Goal: Task Accomplishment & Management: Complete application form

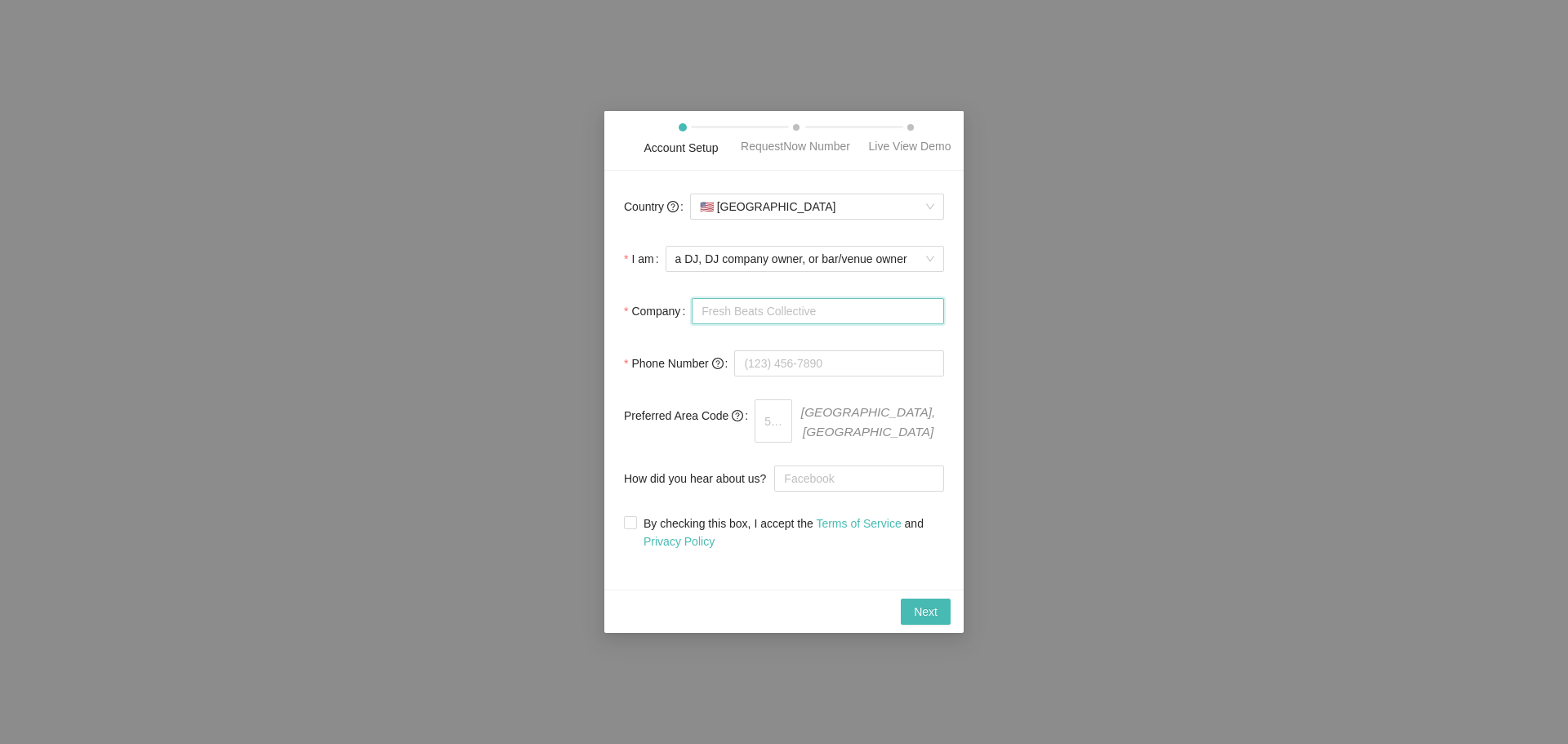
click at [806, 313] on input "Company" at bounding box center [818, 311] width 253 height 26
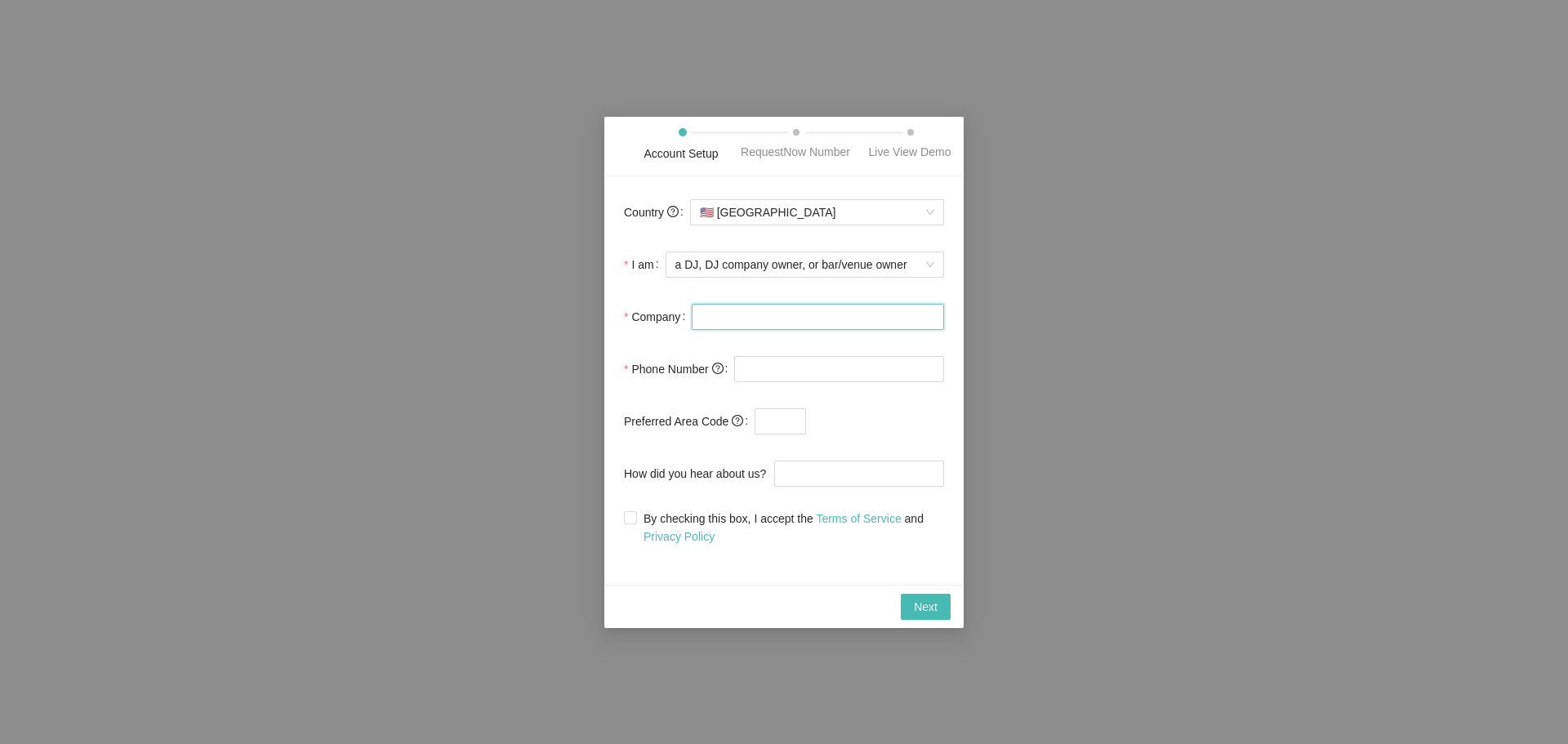
type input "Studio D2D Event Venues"
click at [827, 374] on input "tel" at bounding box center [839, 369] width 210 height 26
type input "[PHONE_NUMBER]"
click at [775, 416] on input "text" at bounding box center [780, 421] width 52 height 26
type input "616"
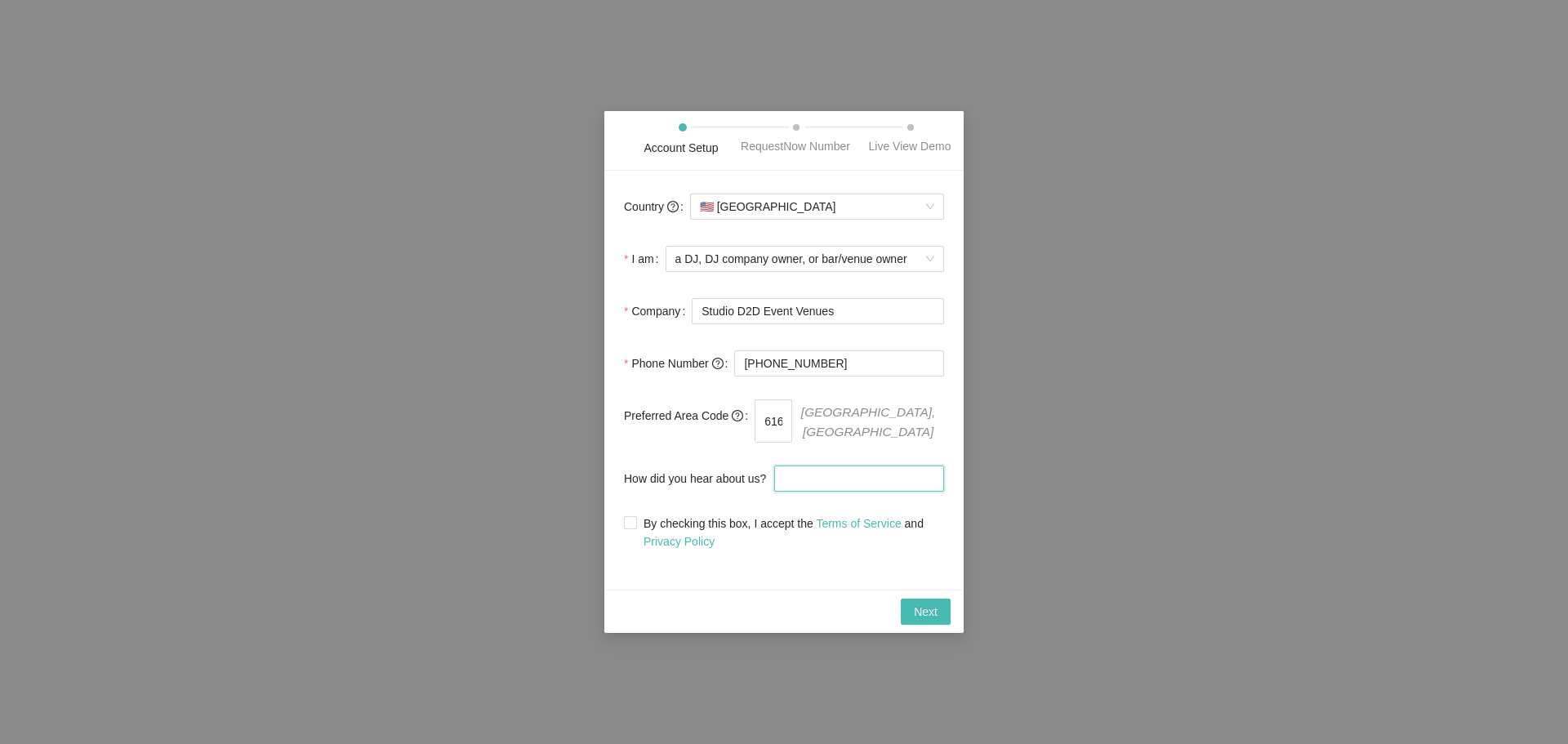
click at [803, 467] on input "How did you hear about us?" at bounding box center [860, 478] width 170 height 26
type input "a"
type input "DJ"
click at [627, 518] on input "By checking this box, I accept the Terms of Service and Privacy Policy" at bounding box center [630, 522] width 11 height 11
checkbox input "true"
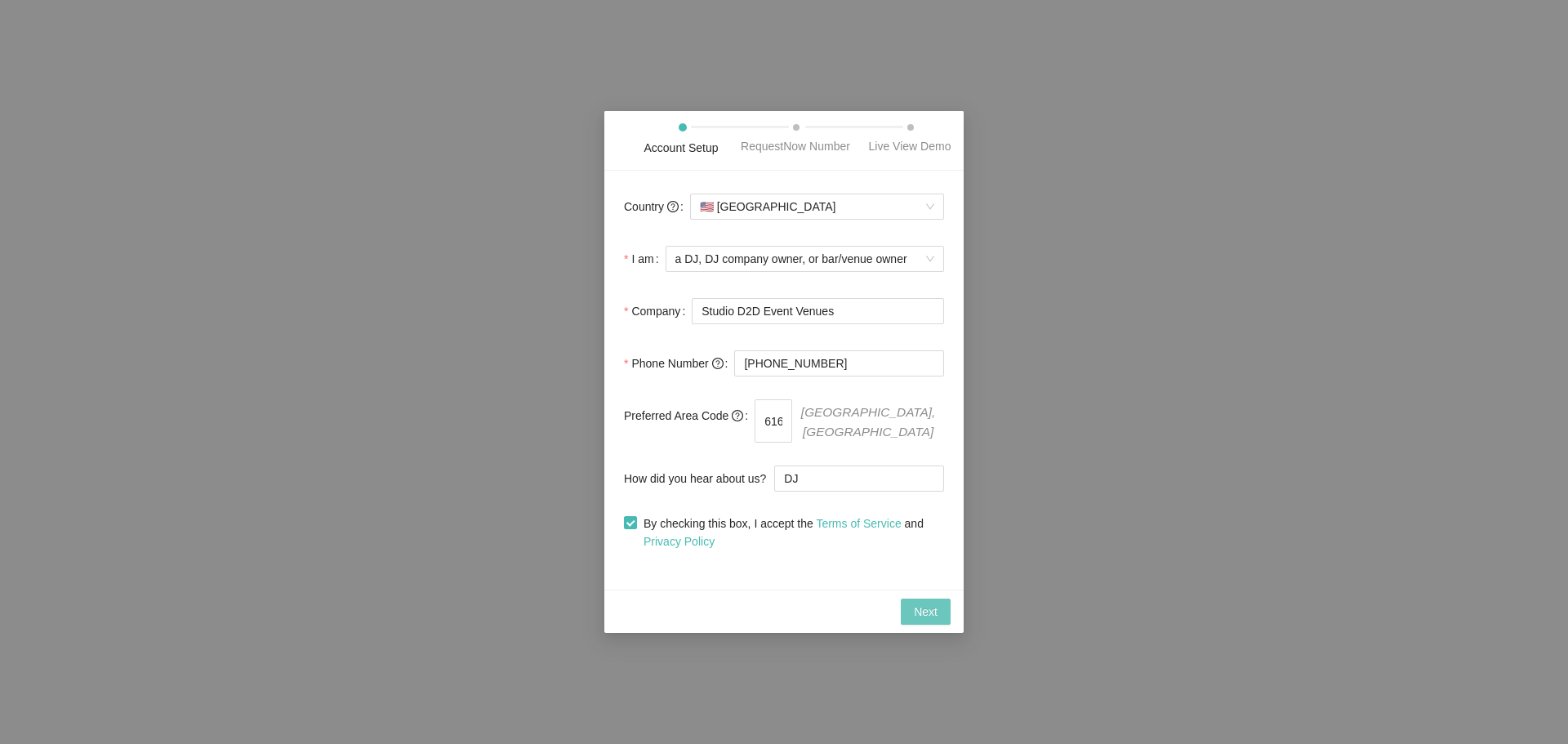
click at [931, 607] on span "Next" at bounding box center [925, 612] width 24 height 18
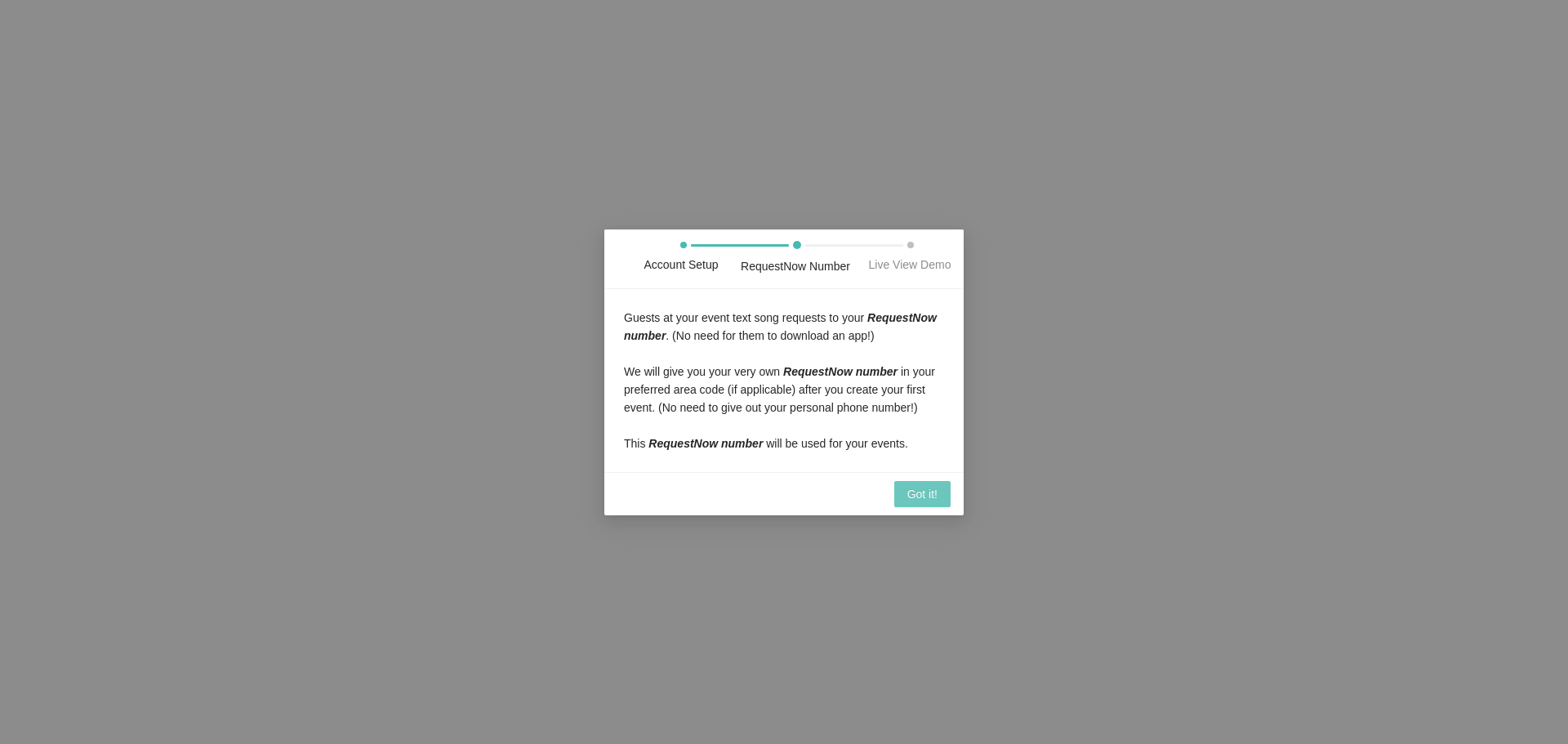
click at [918, 492] on span "Got it!" at bounding box center [922, 494] width 30 height 18
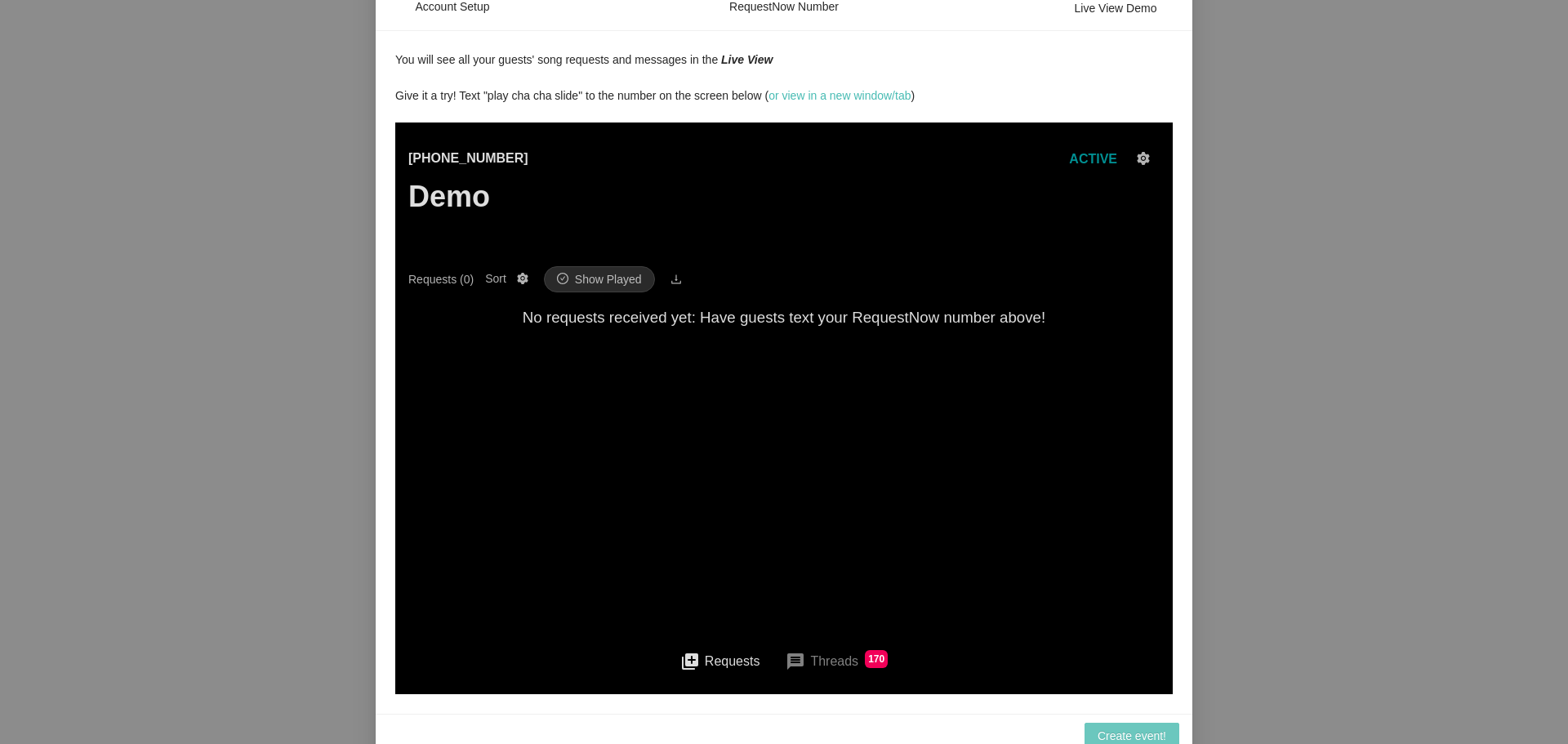
scroll to position [42, 0]
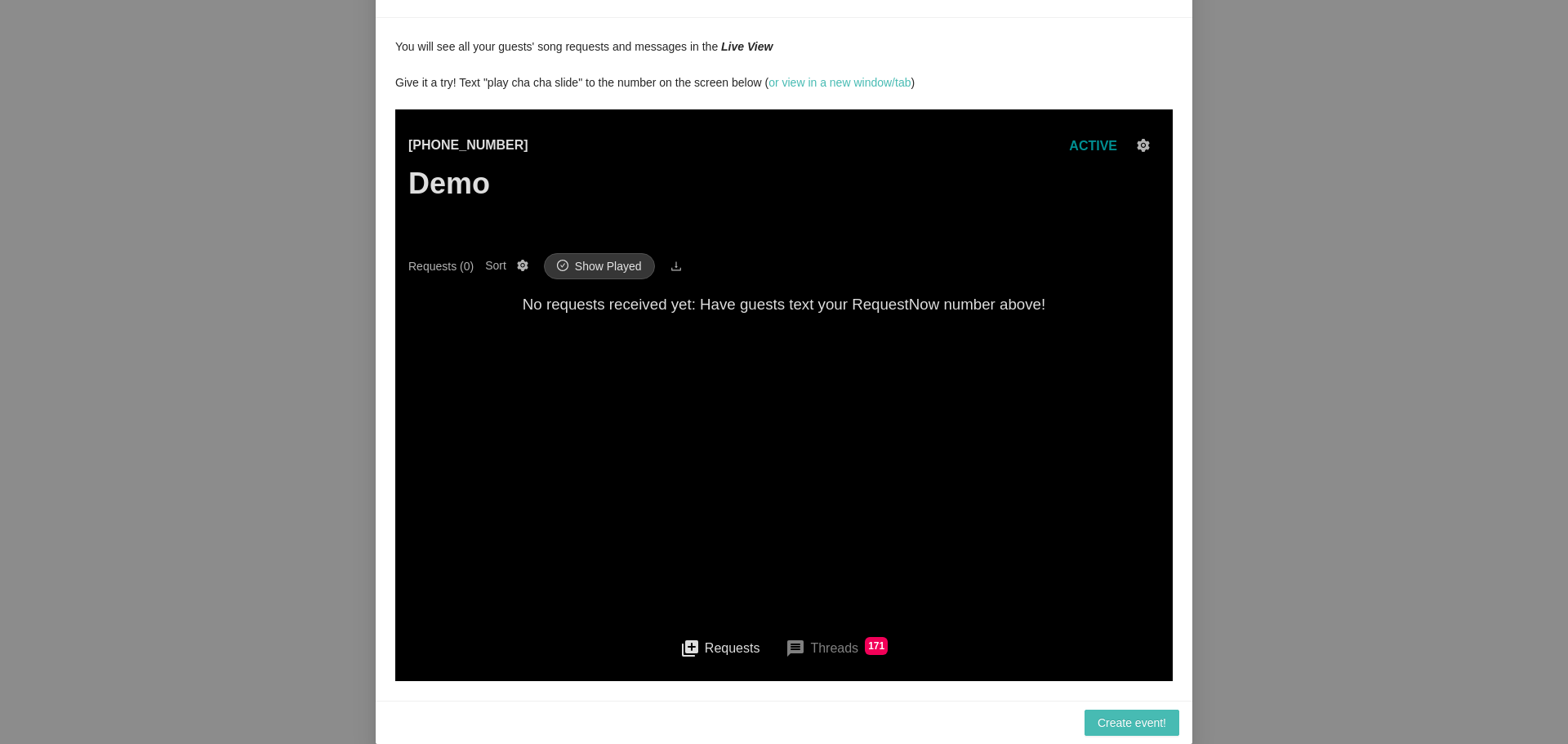
click at [607, 267] on span "Show Played" at bounding box center [609, 267] width 67 height 18
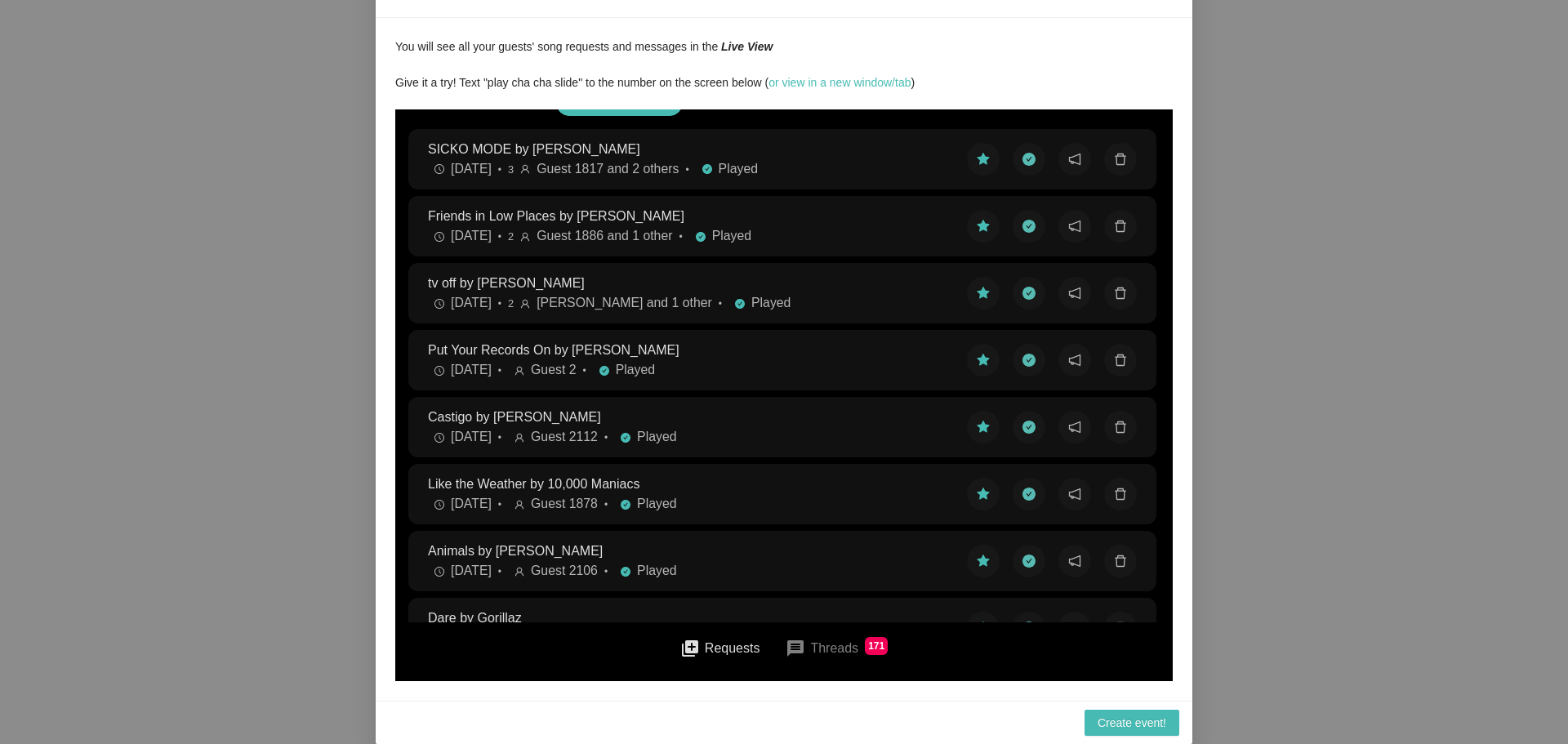
scroll to position [0, 0]
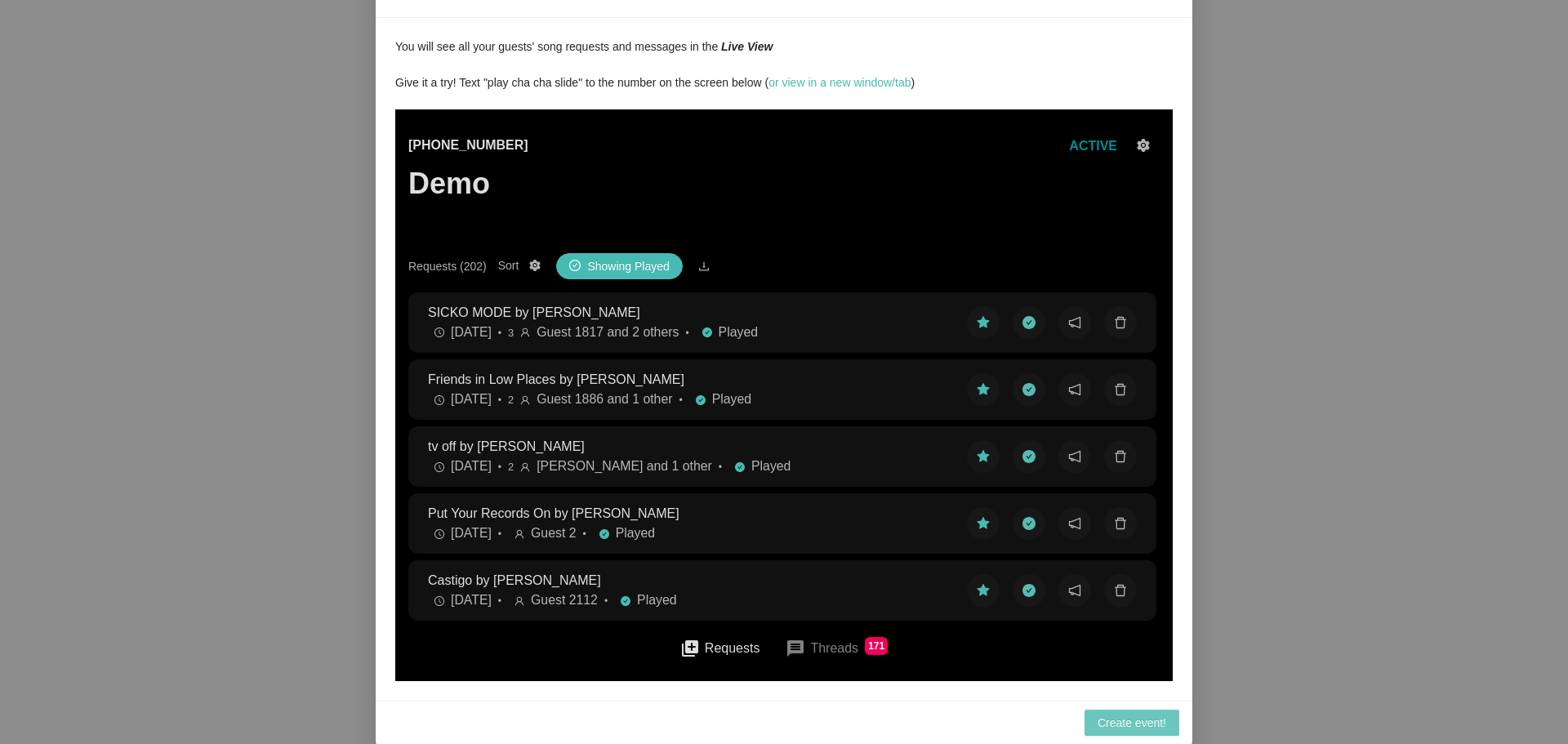
click at [1116, 724] on span "Create event!" at bounding box center [1132, 723] width 69 height 18
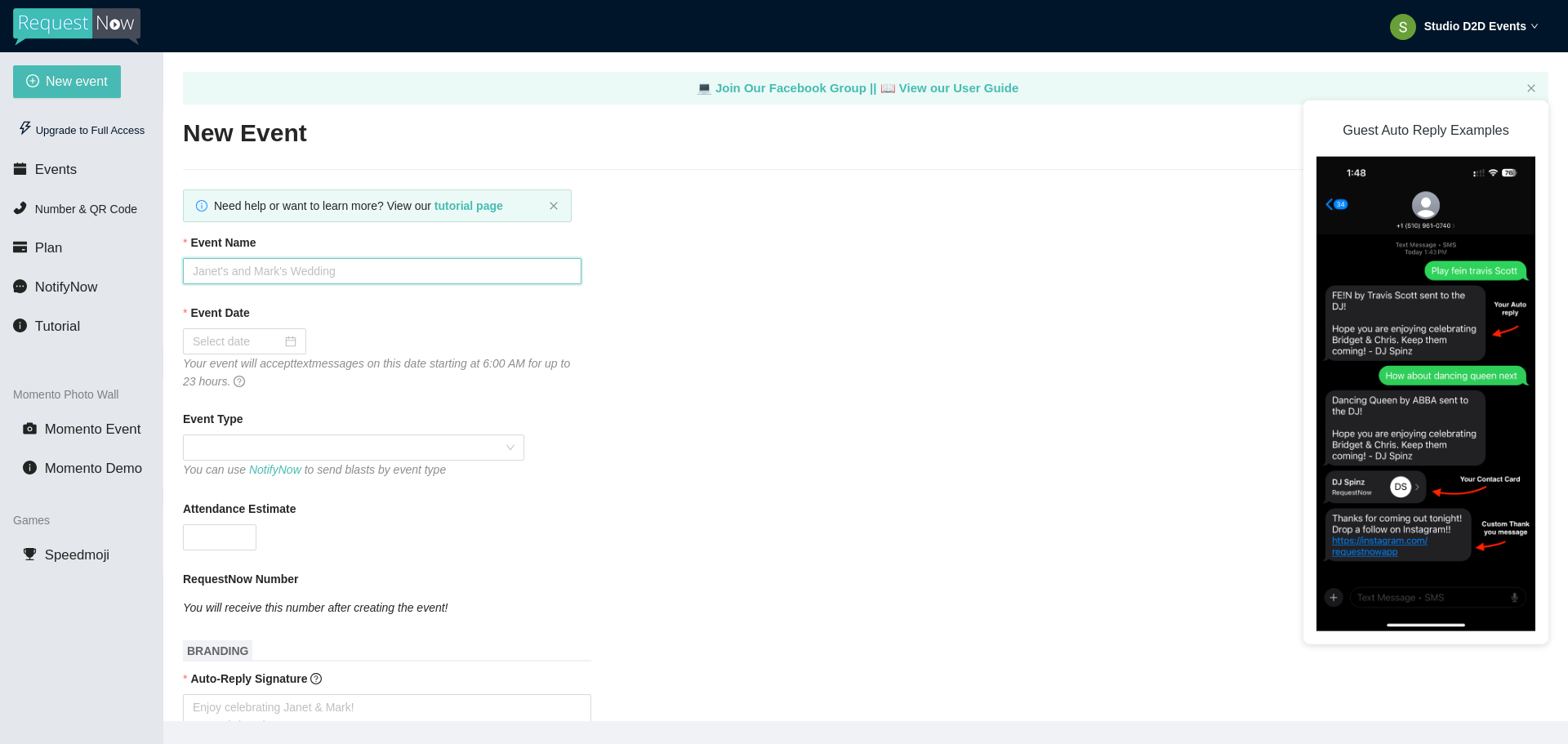
click at [492, 270] on input "Event Name" at bounding box center [382, 271] width 398 height 26
type input "[PERSON_NAME] & [PERSON_NAME]"
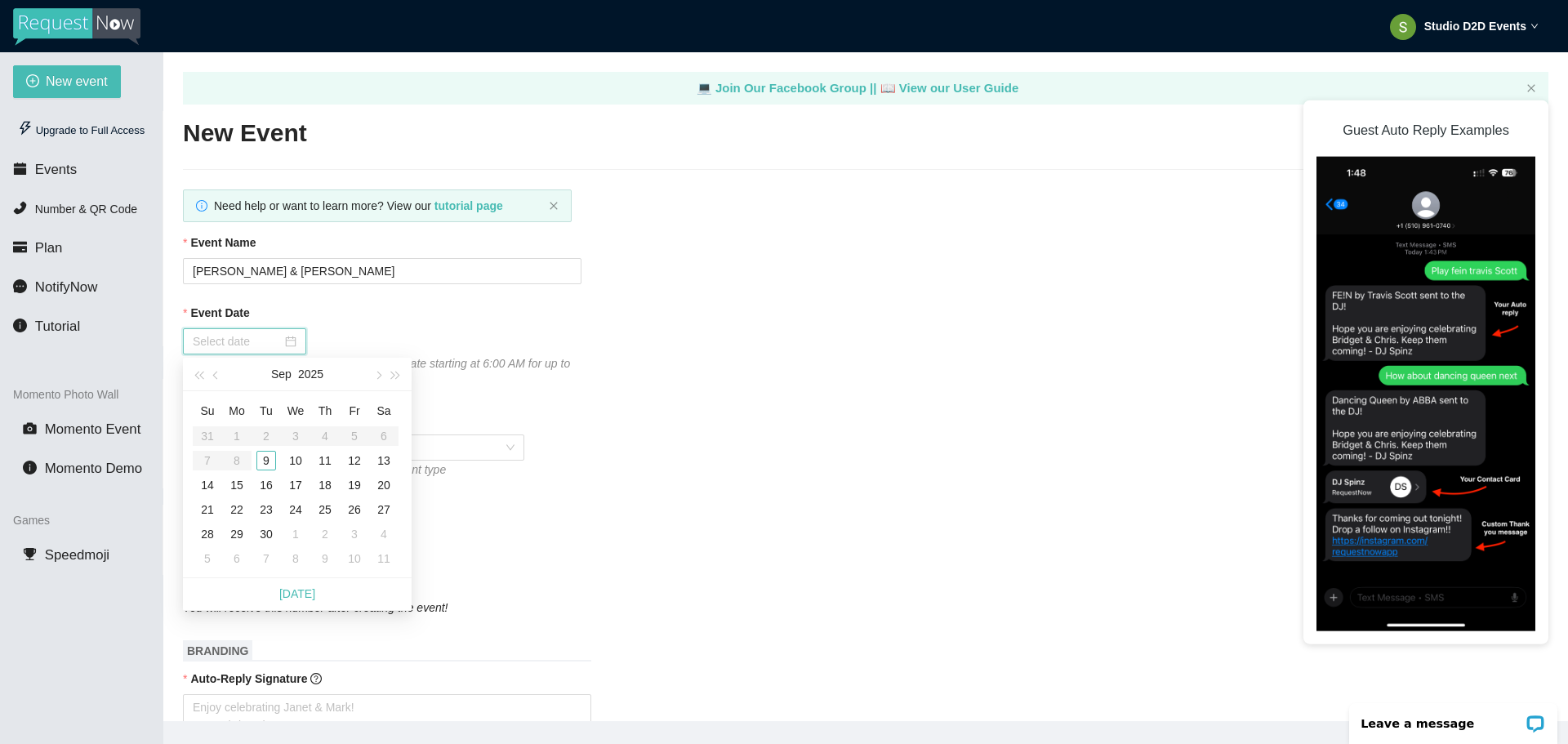
click at [249, 346] on input "Event Date" at bounding box center [237, 341] width 89 height 18
type input "[DATE]"
click at [381, 459] on div "13" at bounding box center [384, 460] width 20 height 20
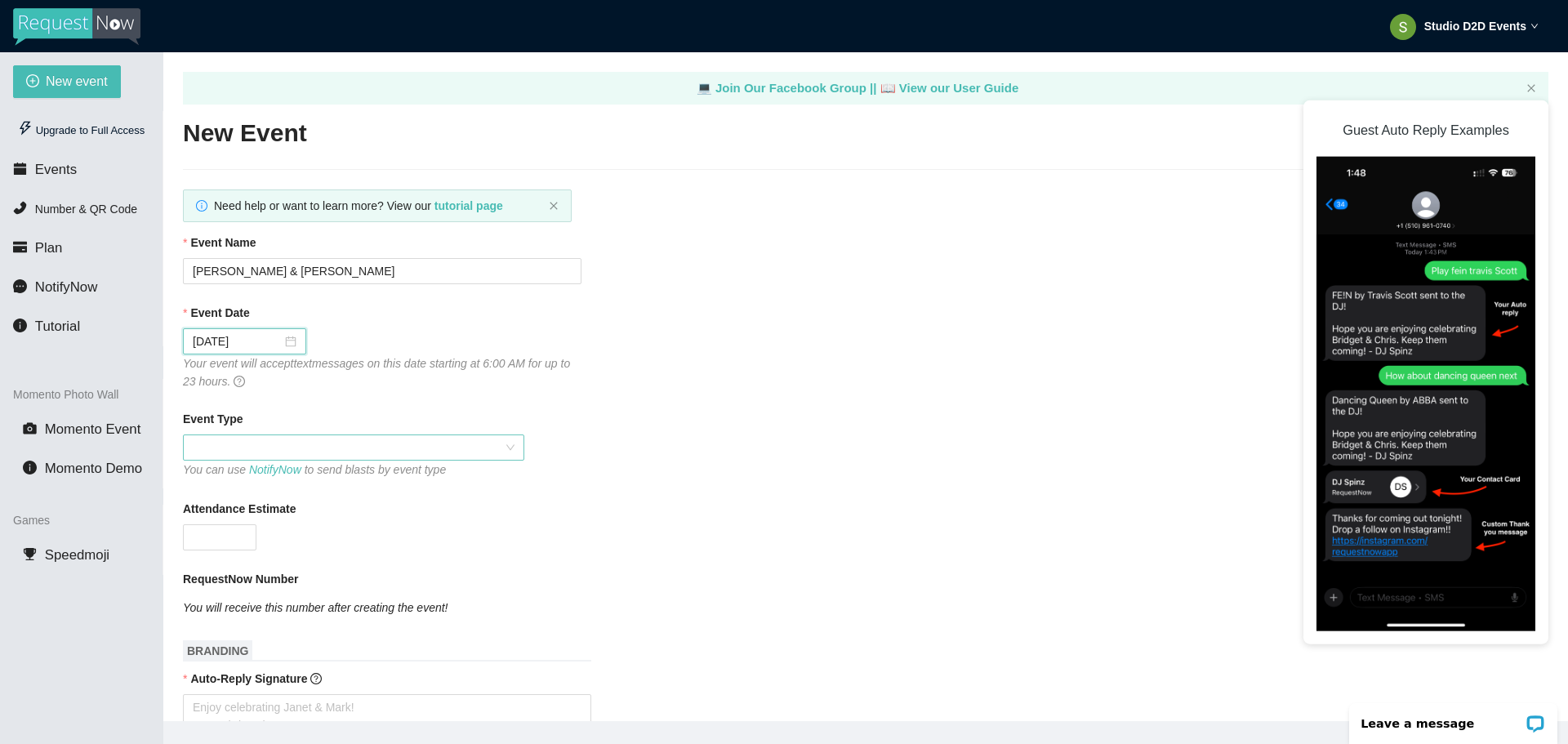
click at [402, 450] on span at bounding box center [353, 447] width 321 height 25
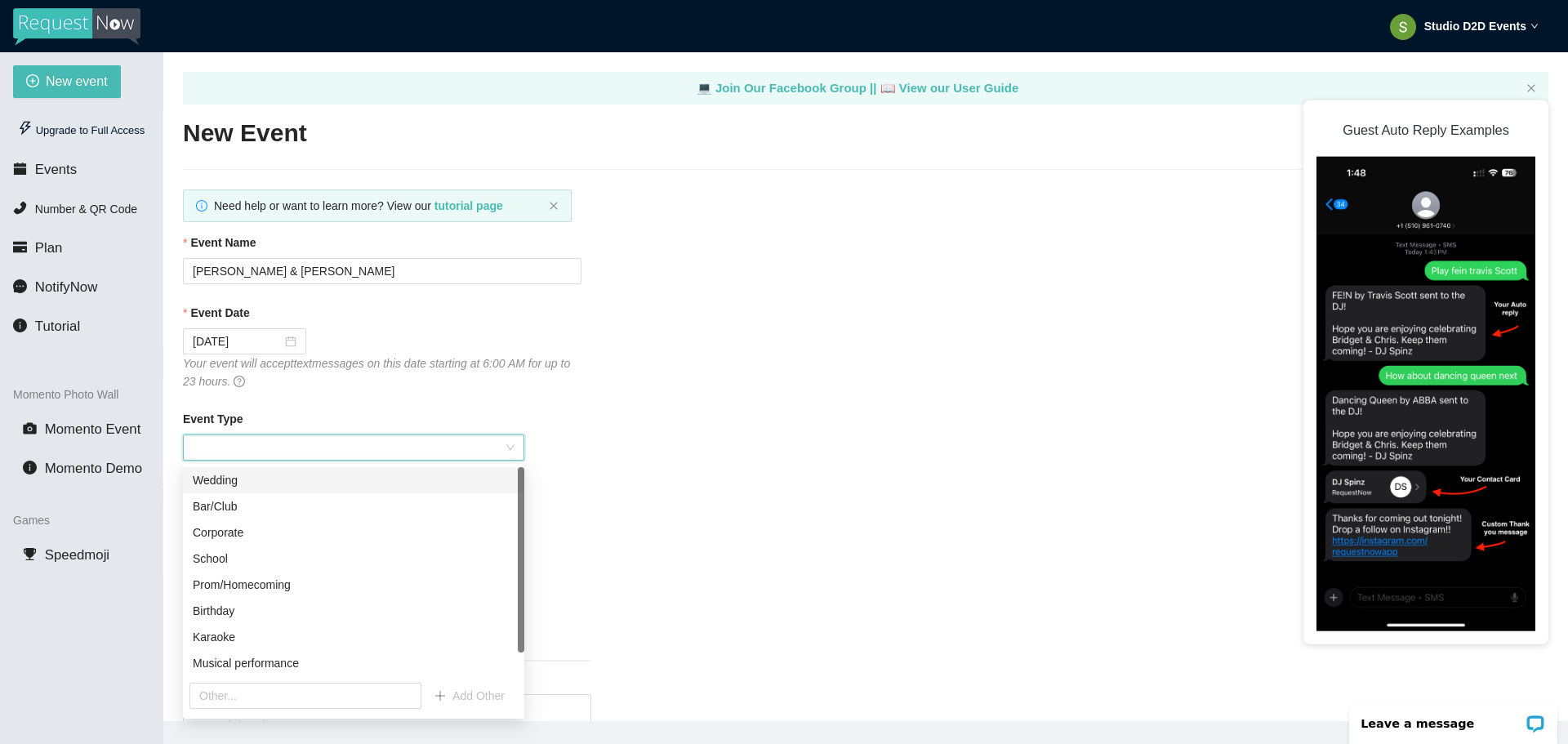
click at [384, 486] on div "Wedding" at bounding box center [353, 480] width 321 height 18
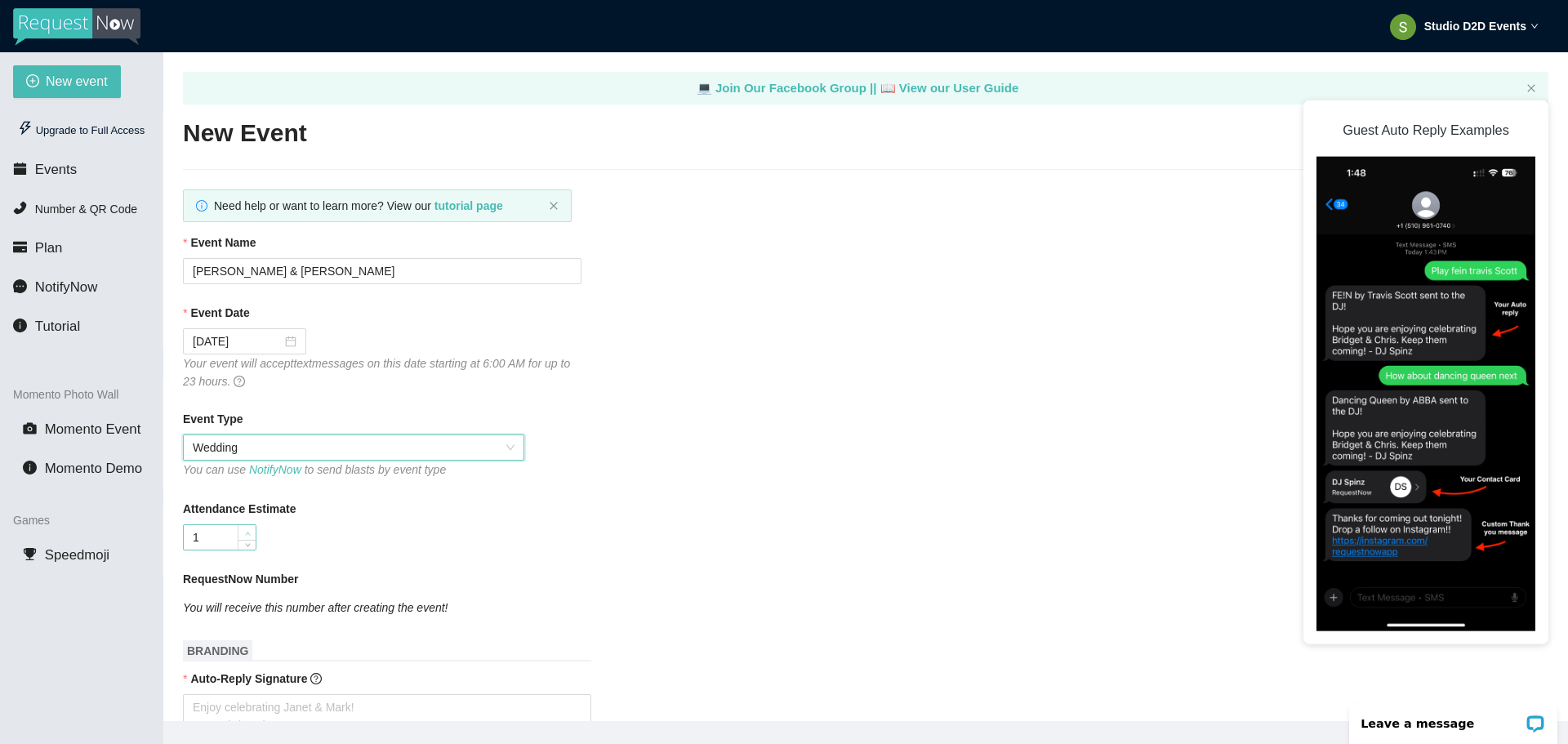
click at [242, 535] on span "Increase Value" at bounding box center [247, 532] width 18 height 15
type input "150"
click at [301, 542] on div "150" at bounding box center [382, 537] width 398 height 26
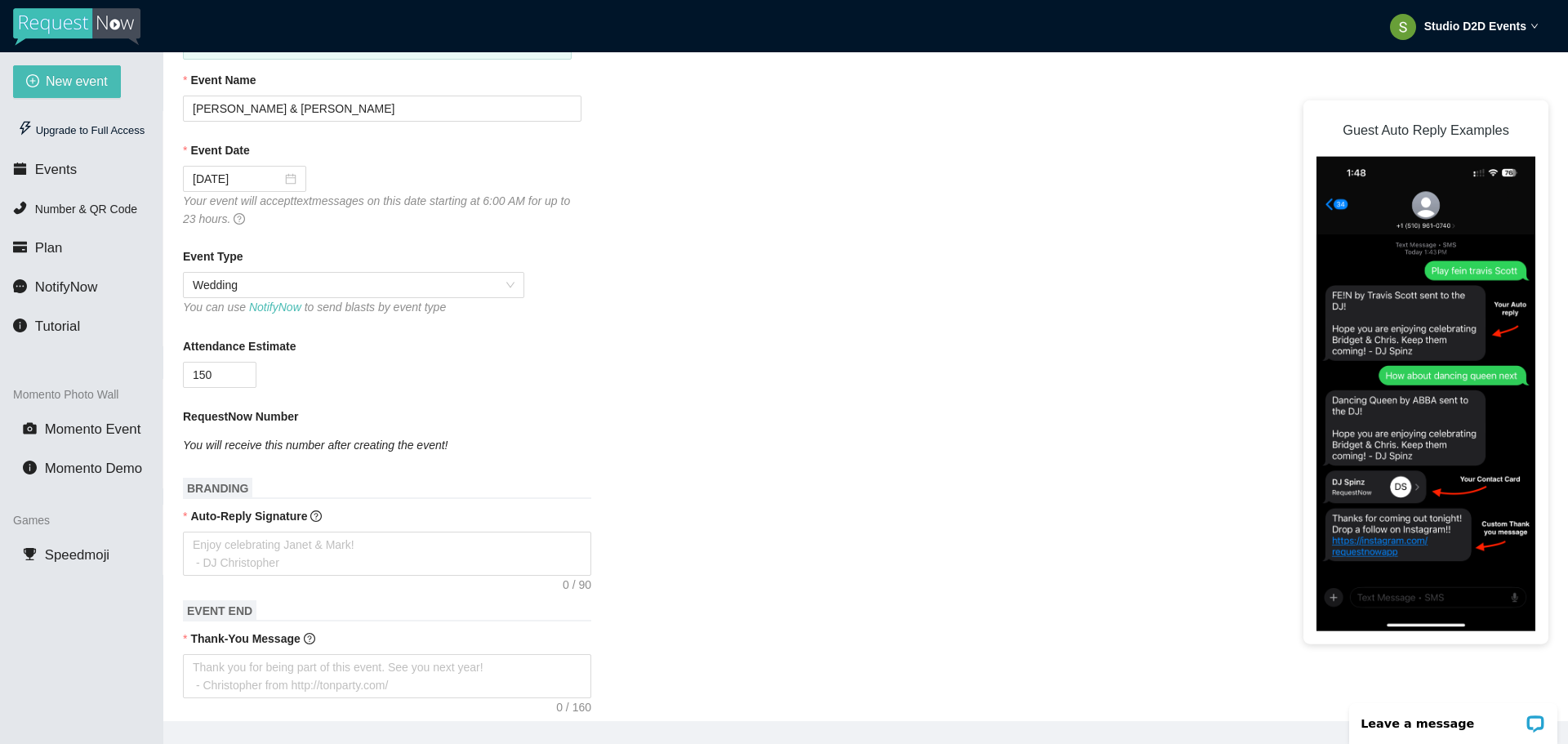
scroll to position [164, 0]
click at [270, 542] on textarea "Auto-Reply Signature" at bounding box center [387, 553] width 408 height 44
type textarea "E"
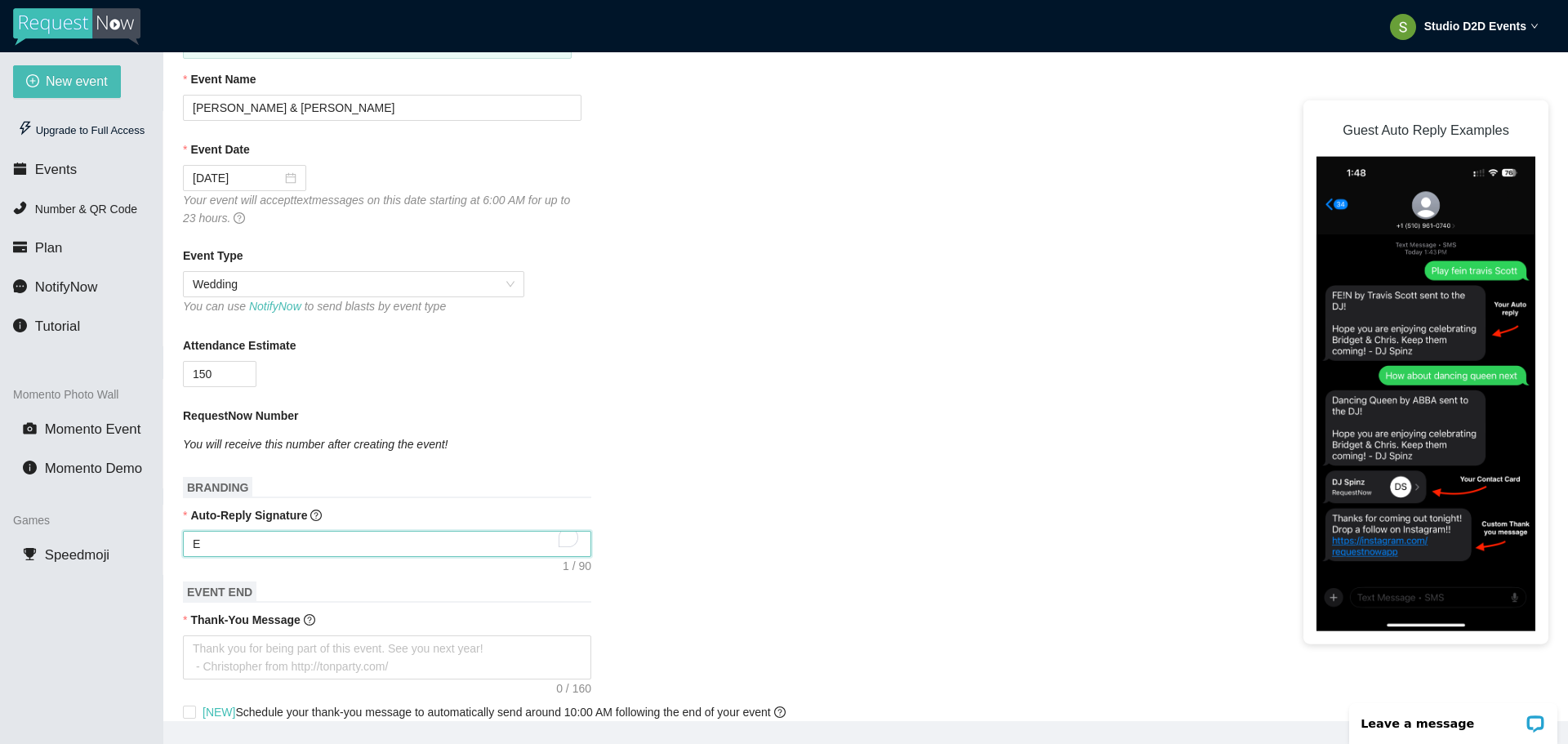
type textarea "En"
type textarea "Enj"
type textarea "Enjo"
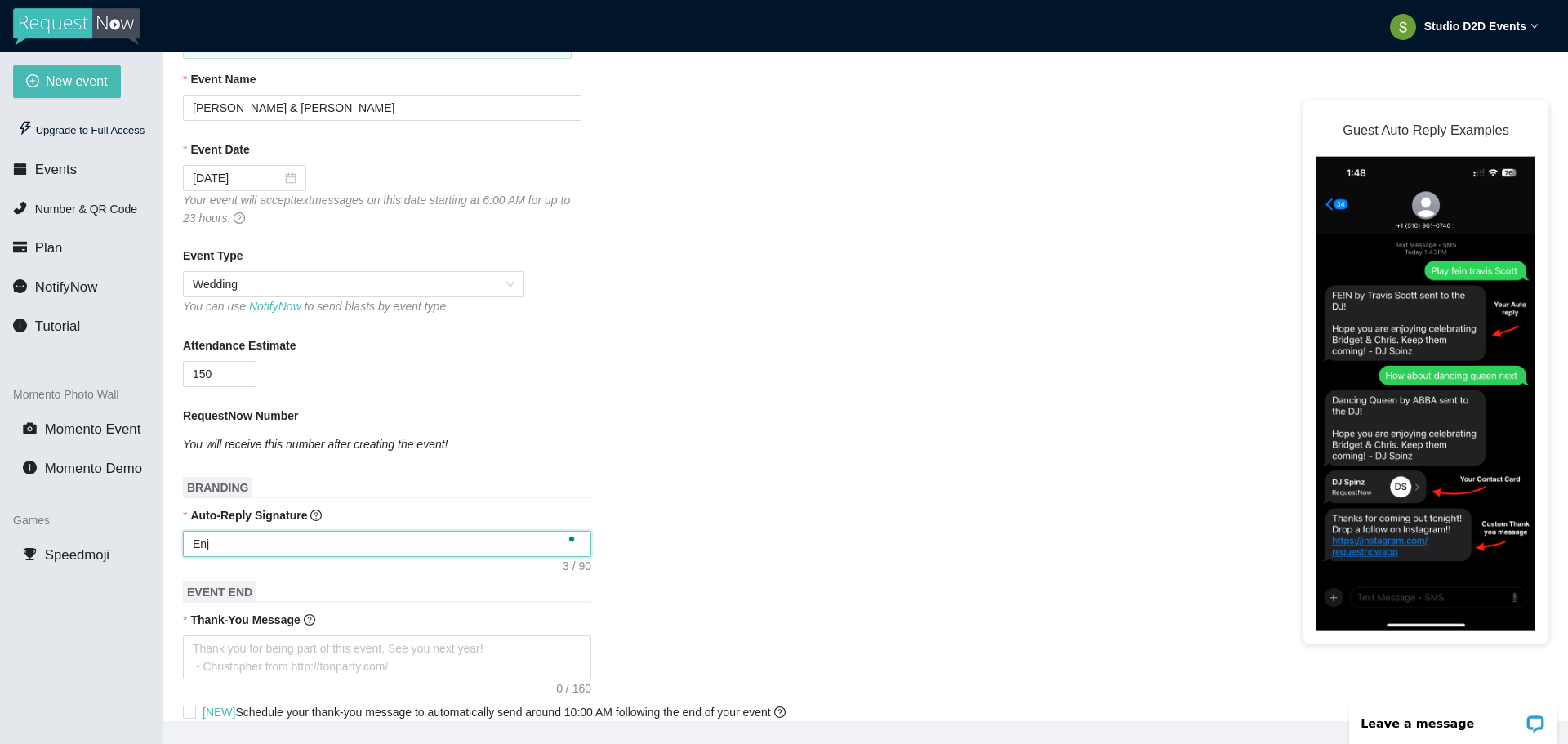
type textarea "Enjo"
type textarea "Enjoy"
type textarea "Enjoy c"
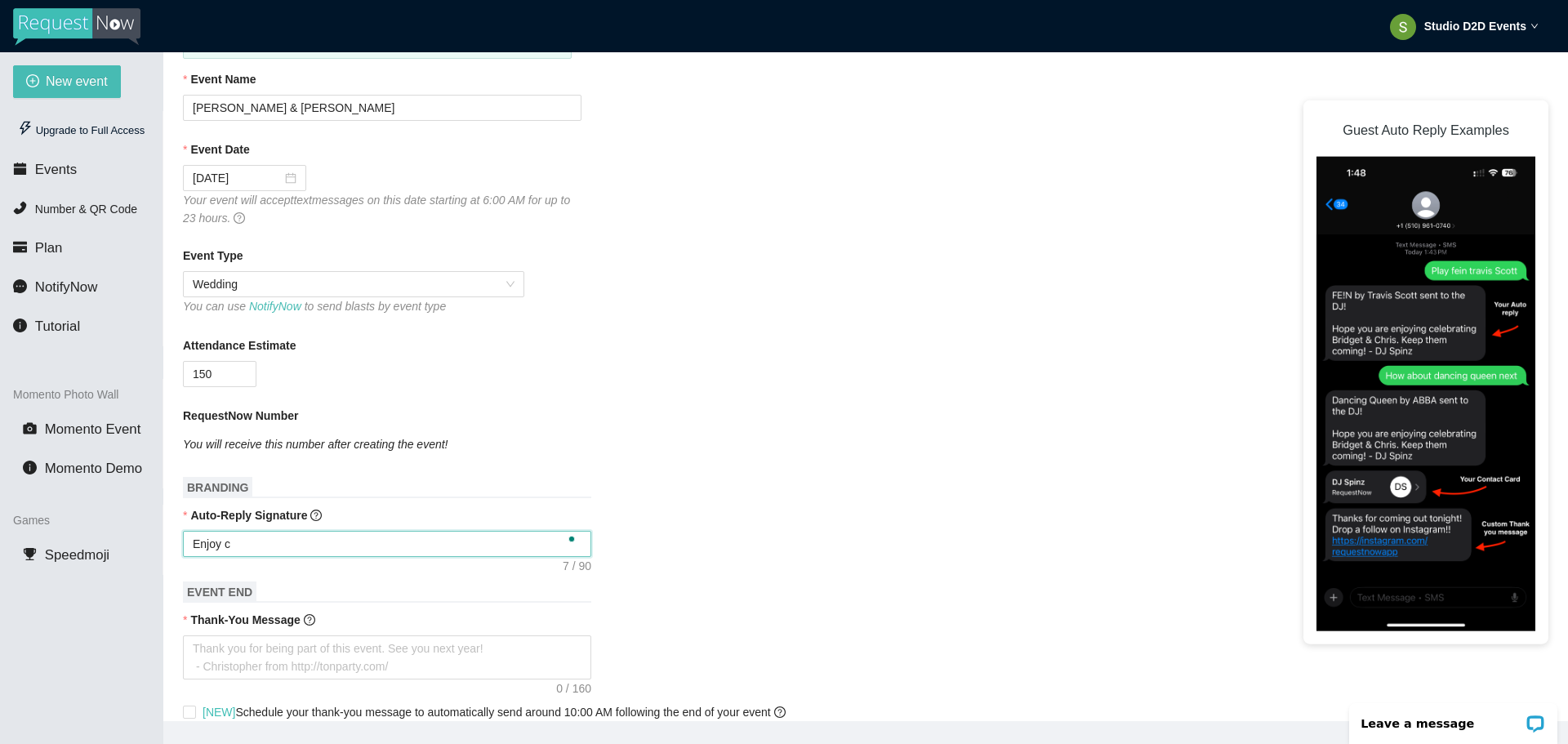
type textarea "Enjoy ce"
type textarea "Enjoy cel"
type textarea "Enjoy cele"
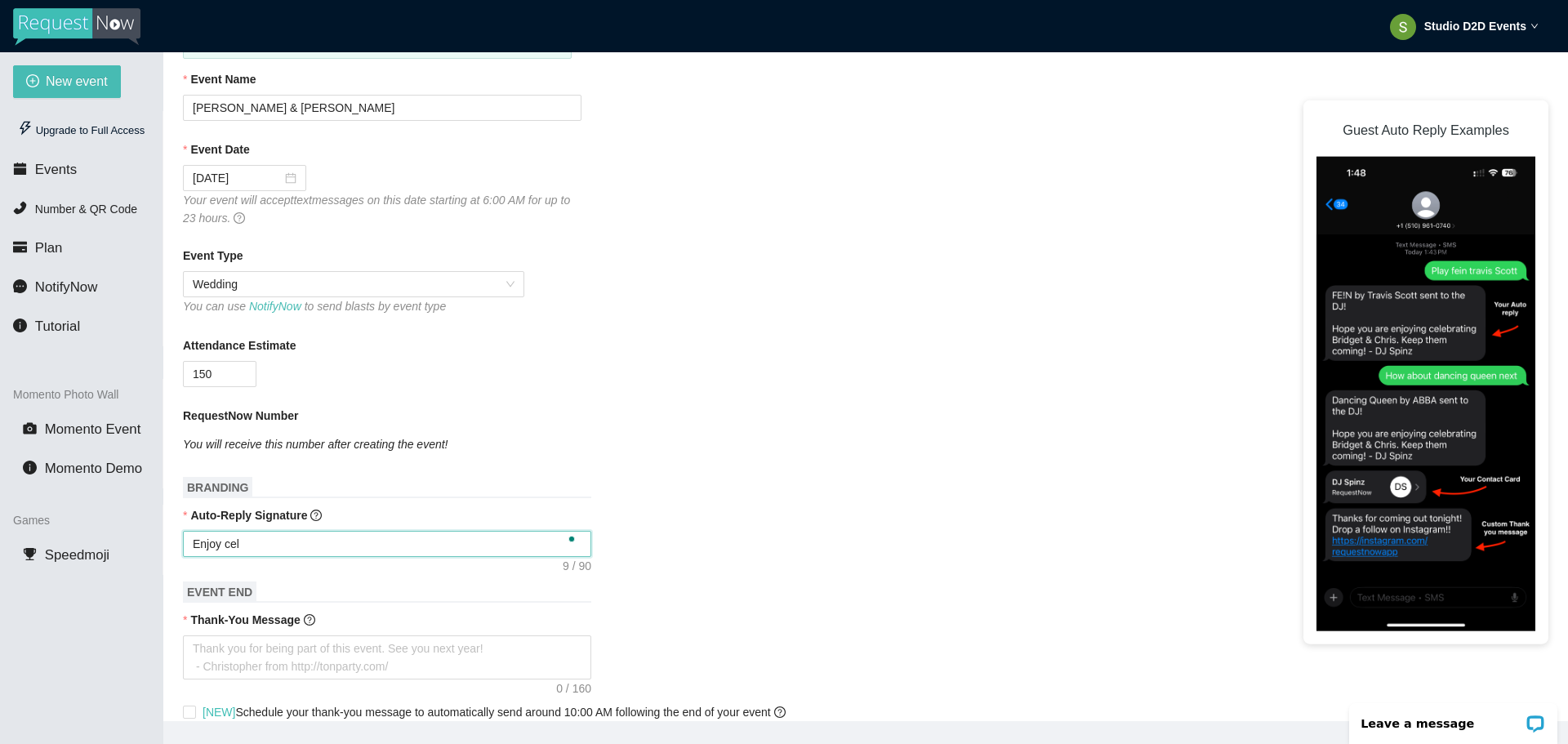
type textarea "Enjoy cele"
type textarea "Enjoy celeb"
type textarea "Enjoy celebr"
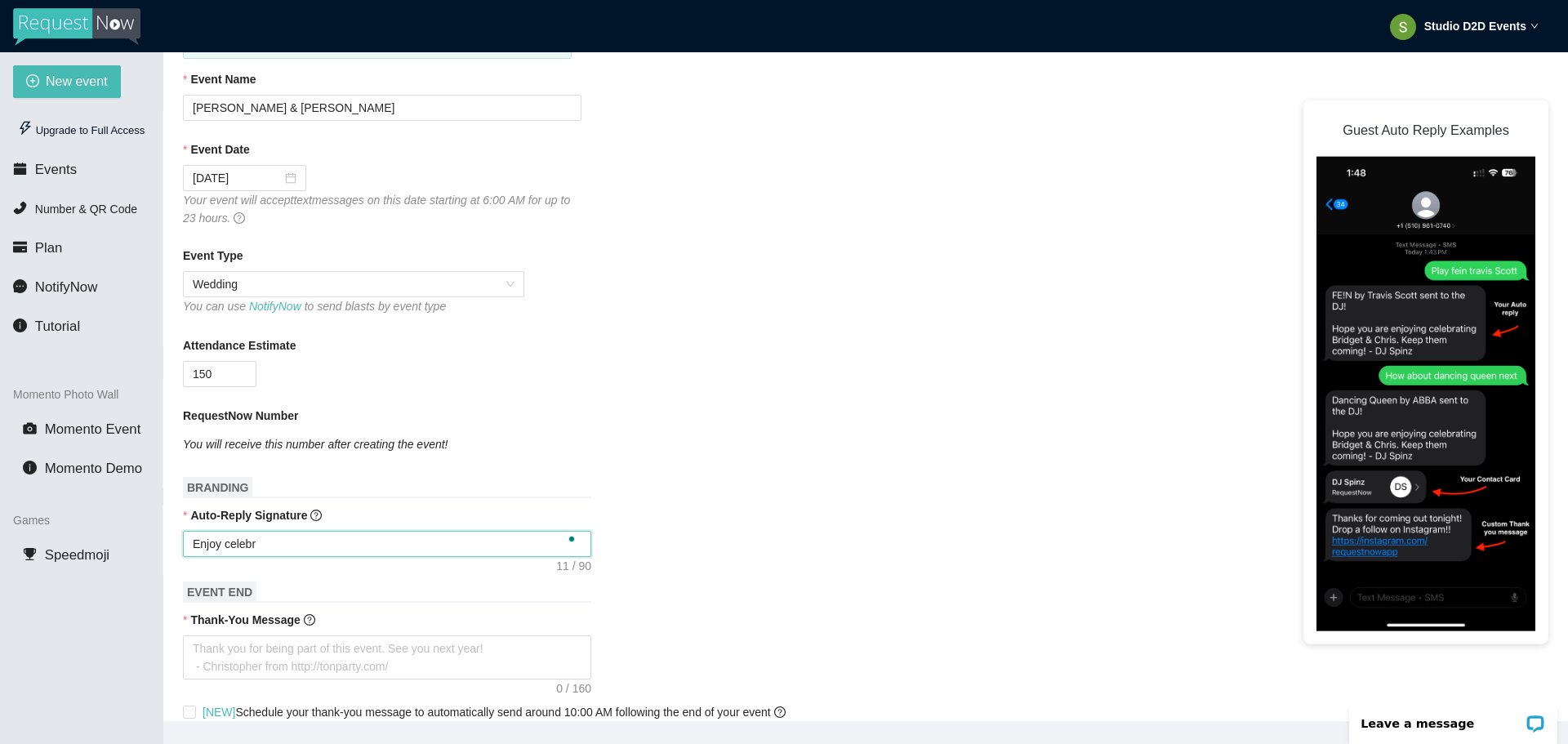
type textarea "Enjoy celebra"
type textarea "Enjoy celebrat"
type textarea "Enjoy celebrati"
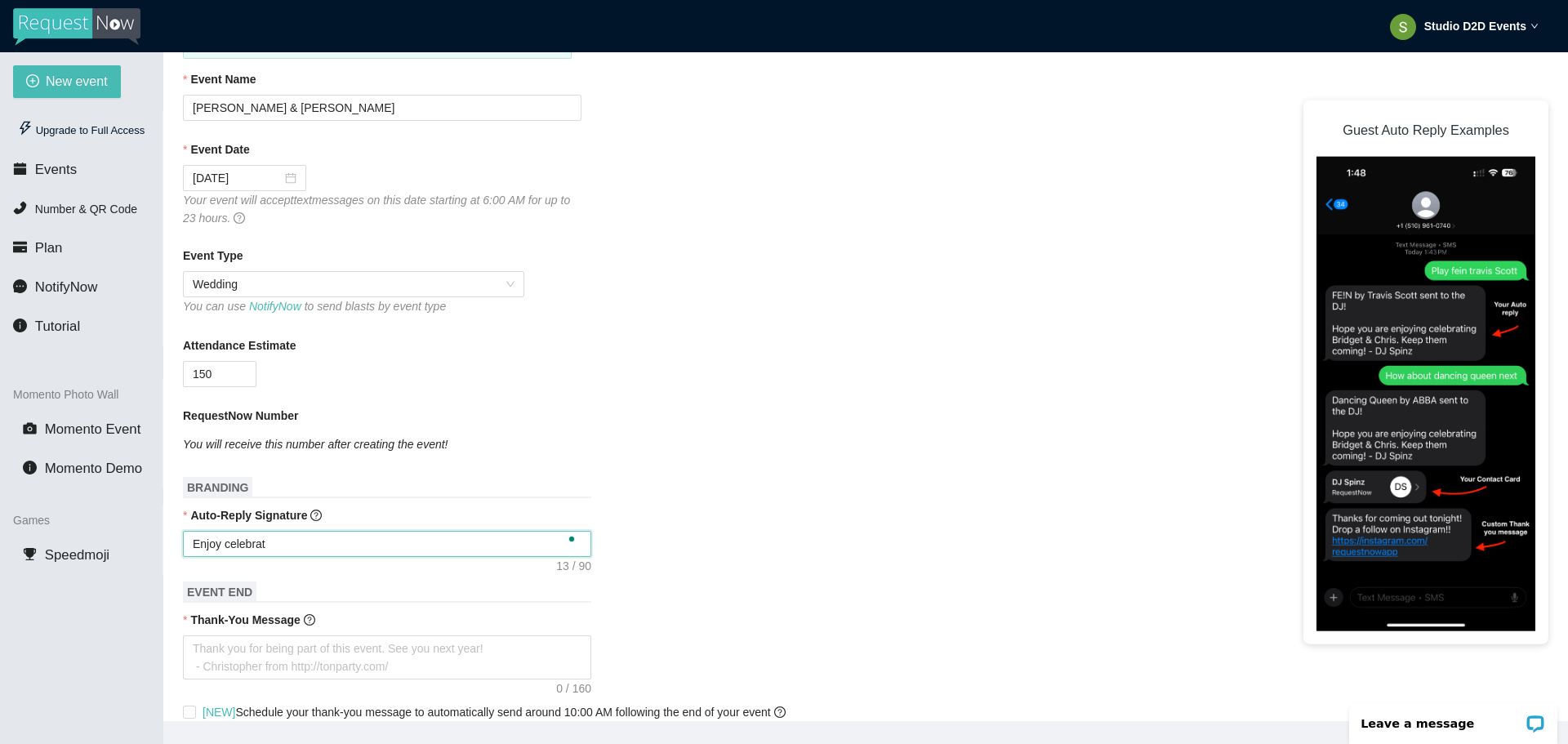
type textarea "Enjoy celebrati"
type textarea "Enjoy celebratin"
type textarea "Enjoy celebrating"
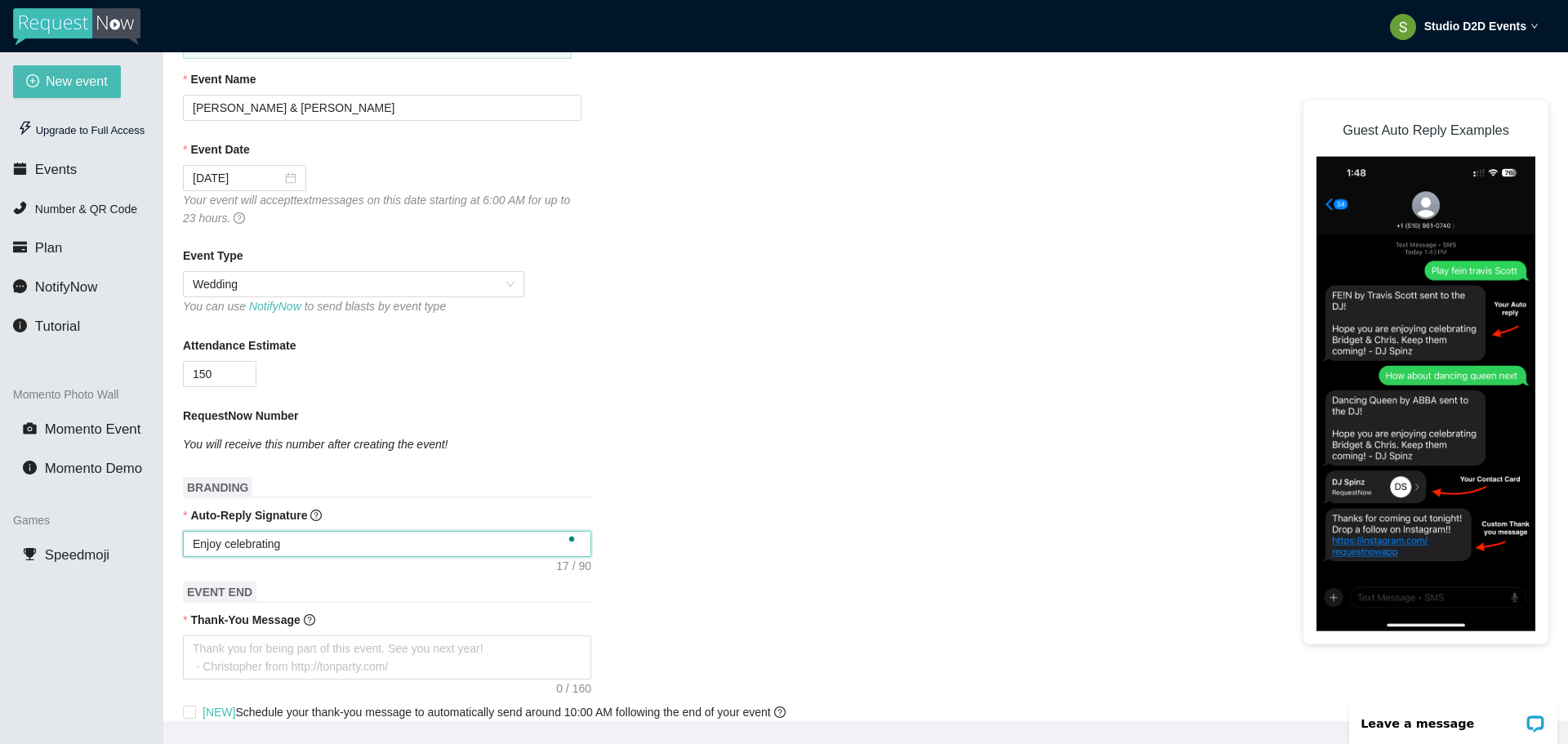
type textarea "Enjoy celebrating"
type textarea "Enjoy celebrating E"
type textarea "Enjoy celebrating Em"
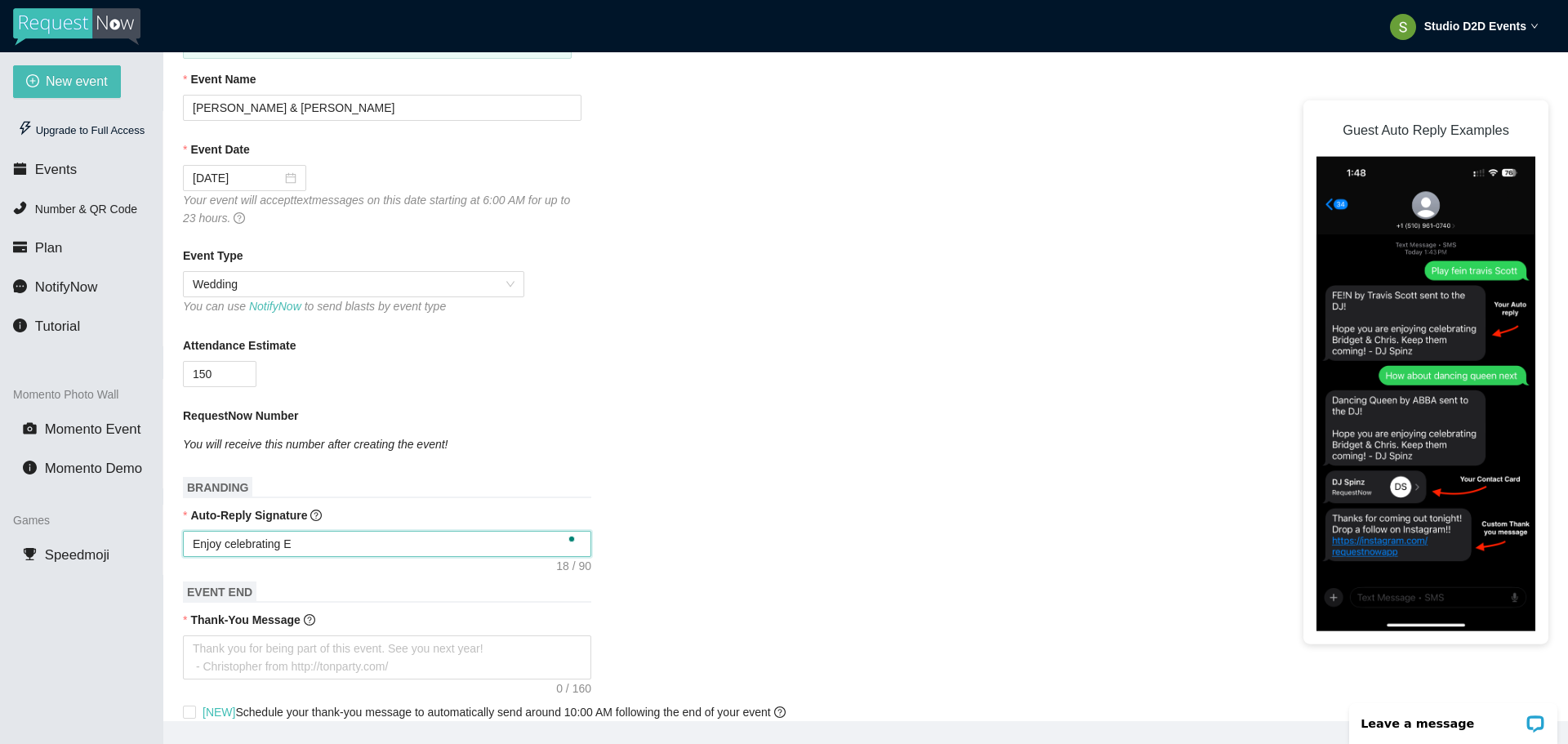
type textarea "Enjoy celebrating Em"
type textarea "Enjoy celebrating Eml"
type textarea "Enjoy celebrating Em"
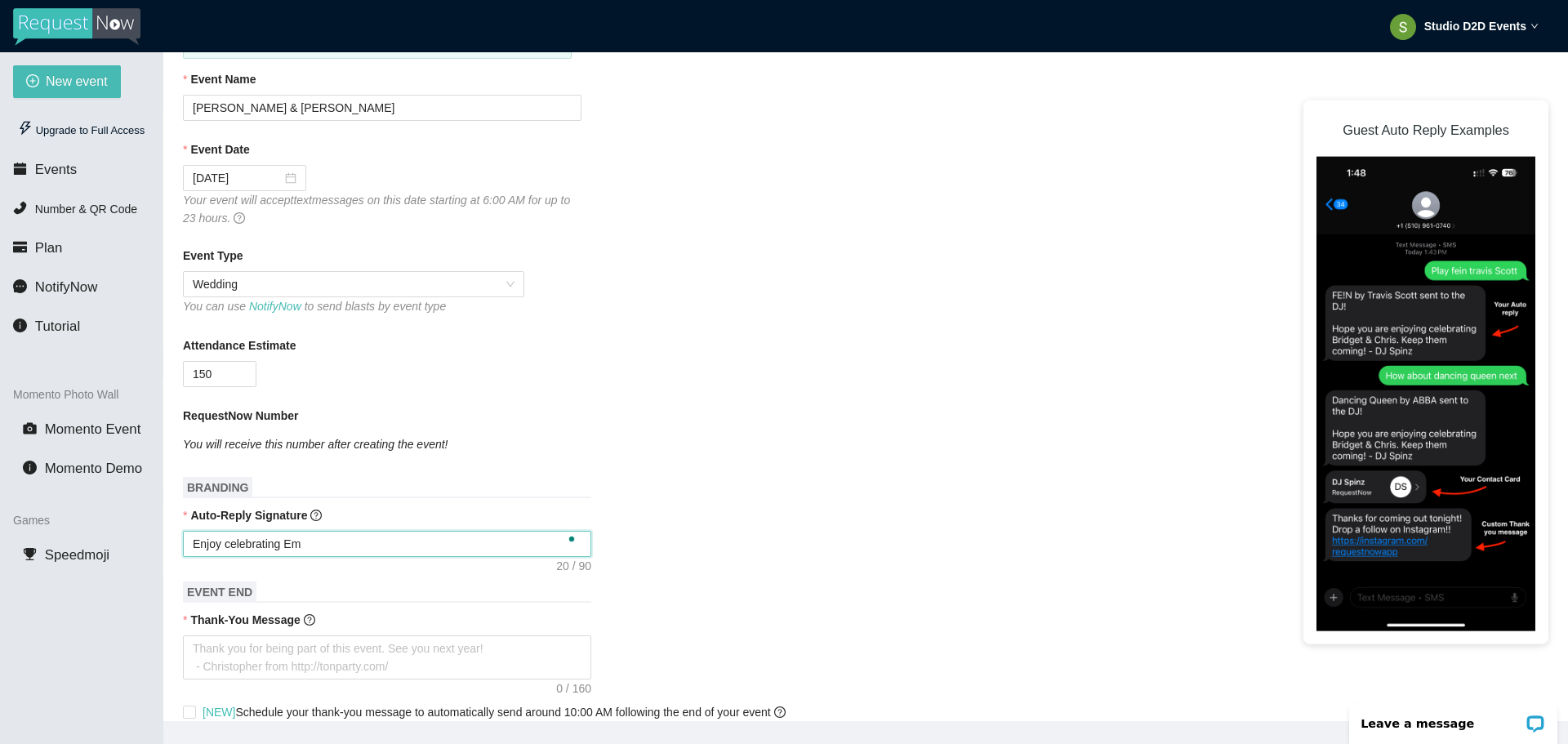
type textarea "Enjoy celebrating Emi"
type textarea "Enjoy celebrating [PERSON_NAME]"
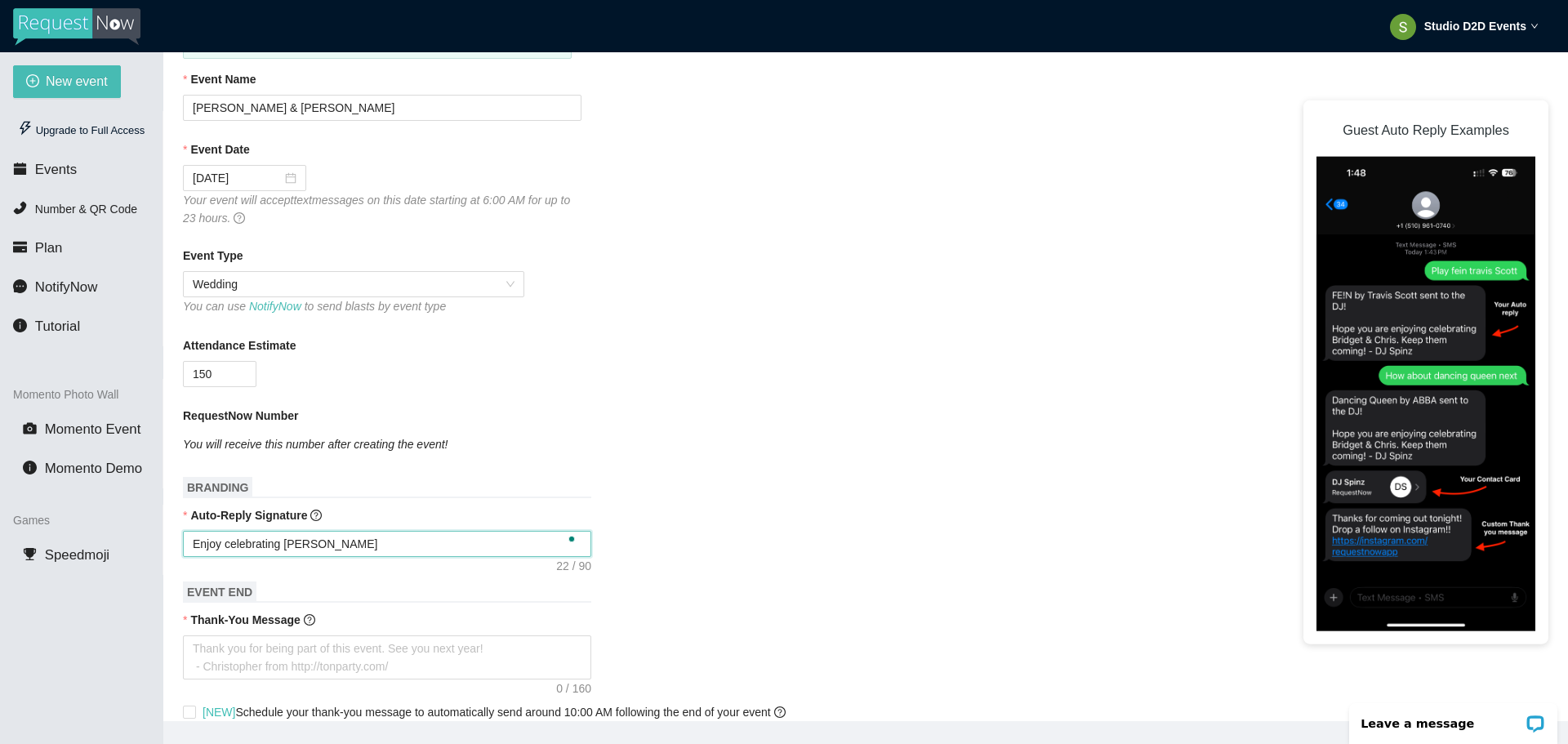
type textarea "Enjoy celebrating [PERSON_NAME]"
type textarea "Enjoy celebrating [PERSON_NAME] &"
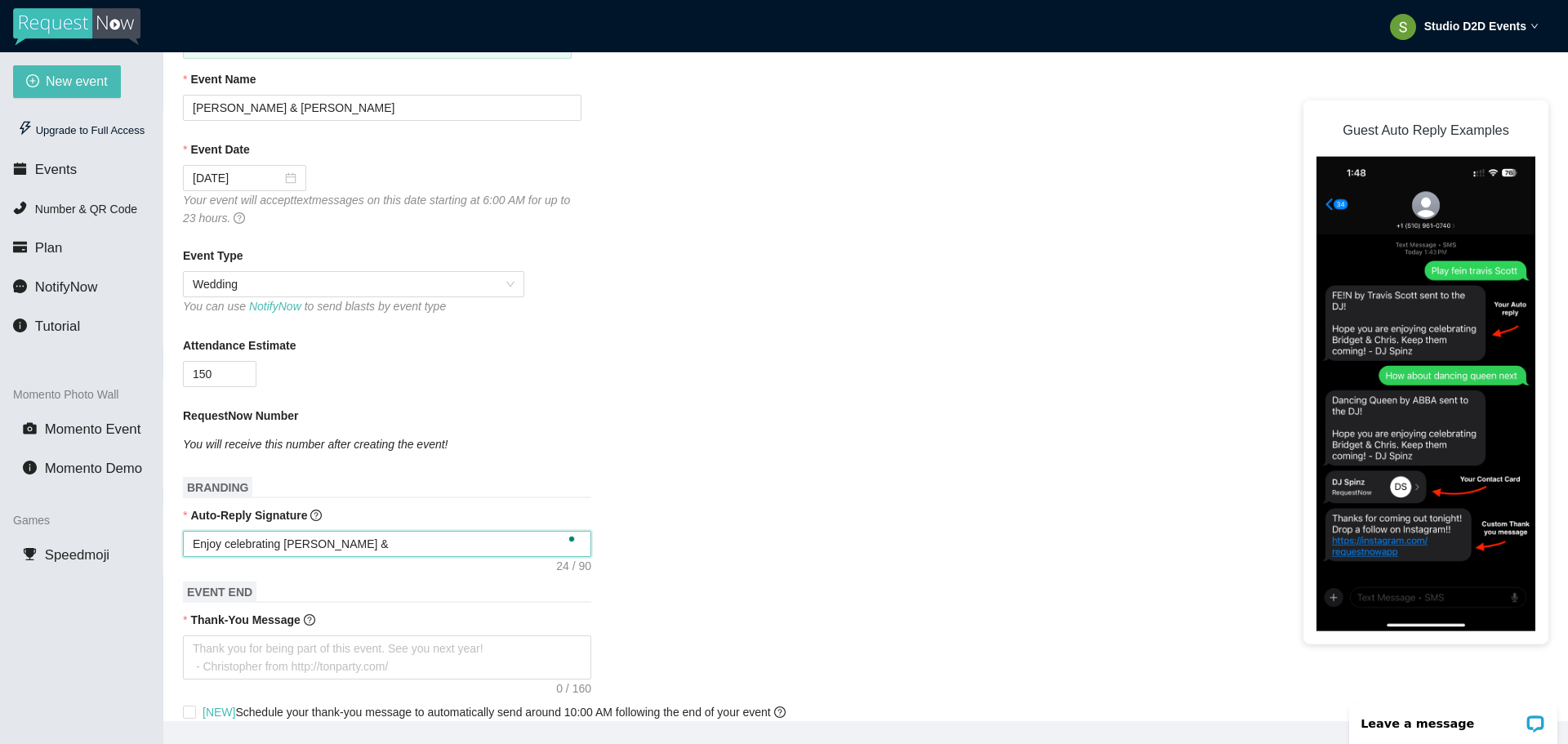
type textarea "Enjoy celebrating [PERSON_NAME] &"
type textarea "Enjoy celebrating [PERSON_NAME] & S"
type textarea "Enjoy celebrating [PERSON_NAME] & Se"
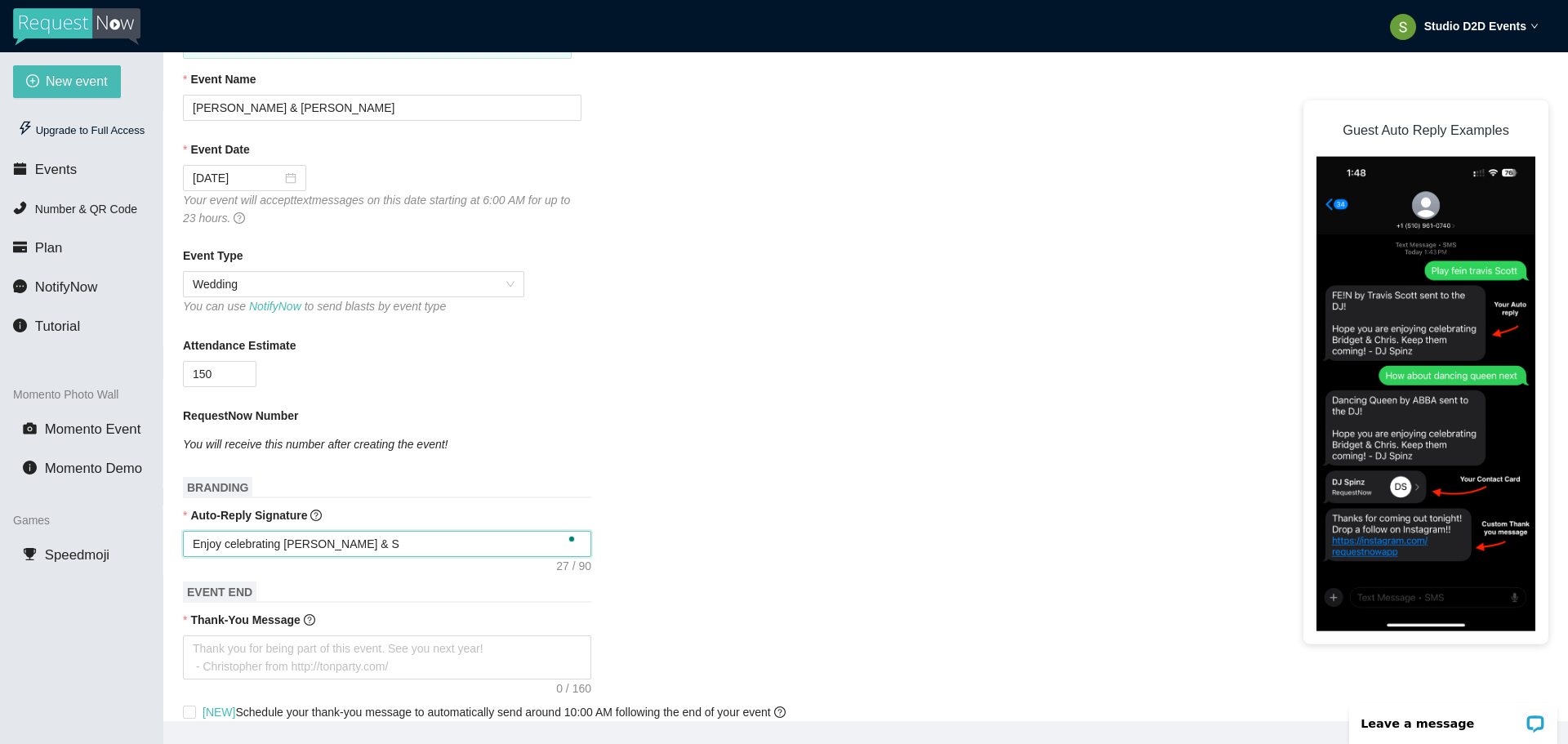
type textarea "Enjoy celebrating [PERSON_NAME] & Se"
type textarea "Enjoy celebrating [PERSON_NAME] & Set"
type textarea "Enjoy celebrating [PERSON_NAME] & [PERSON_NAME]"
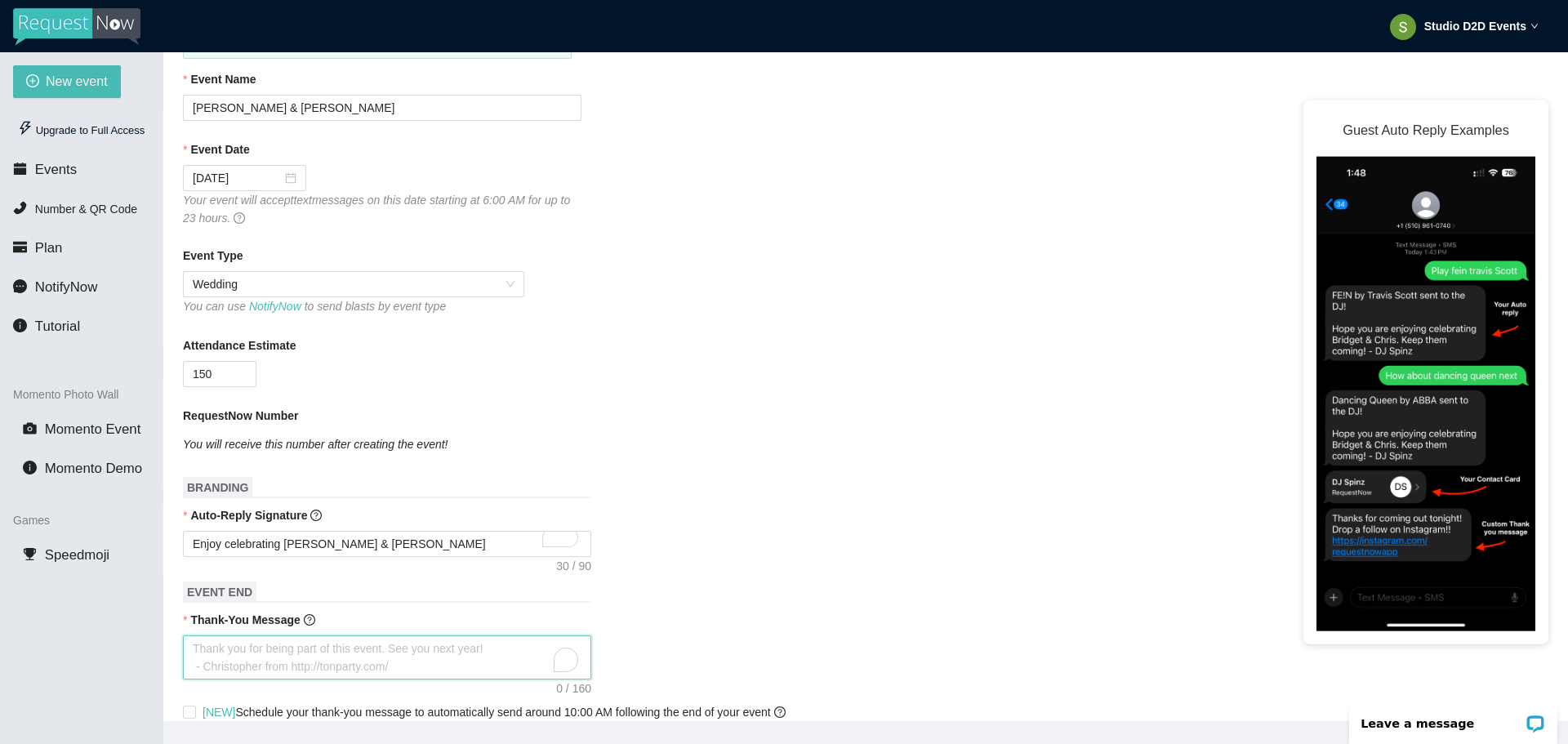
click at [376, 647] on textarea "Thank-You Message" at bounding box center [387, 657] width 408 height 44
type textarea "T"
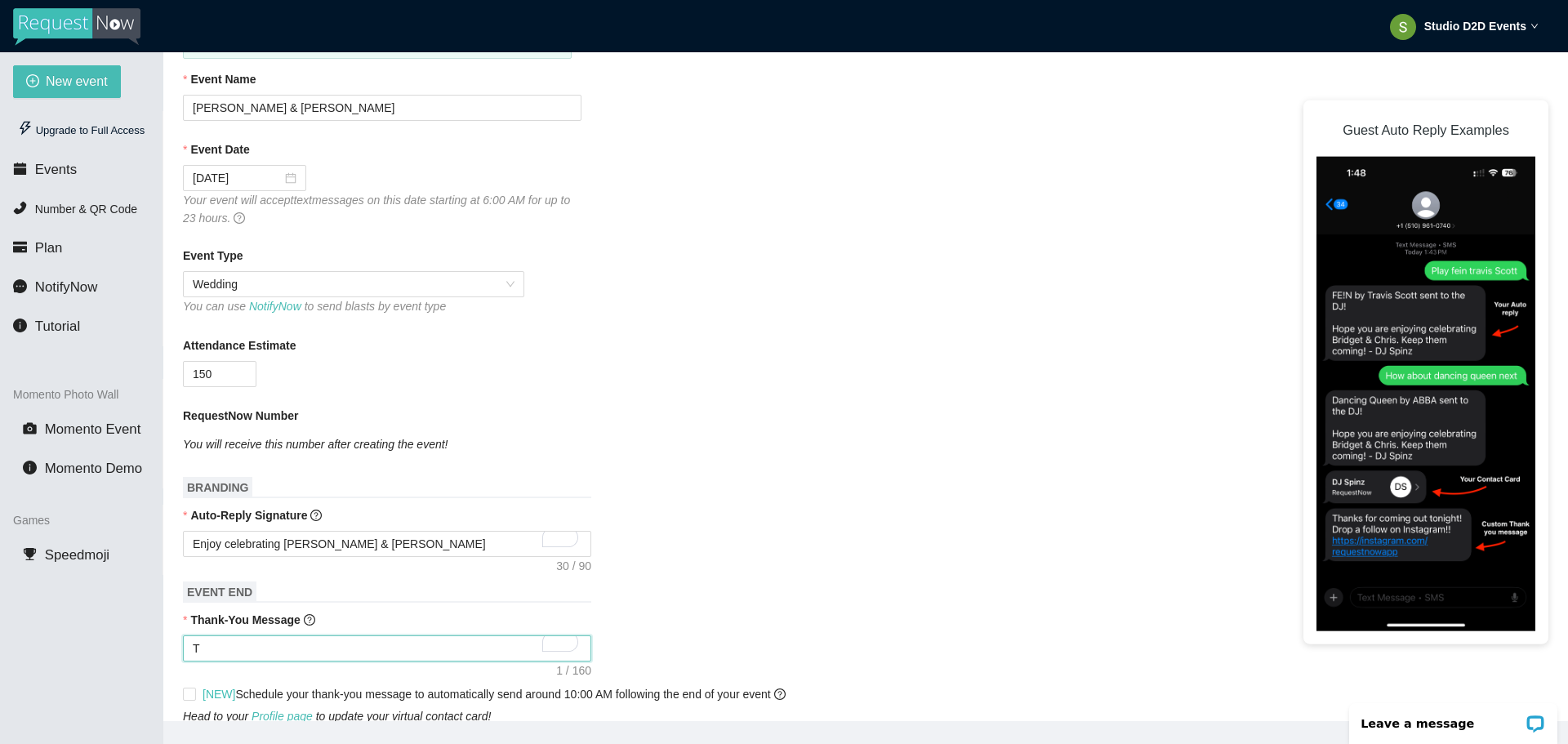
type textarea "Th"
type textarea "Tha"
type textarea "Than"
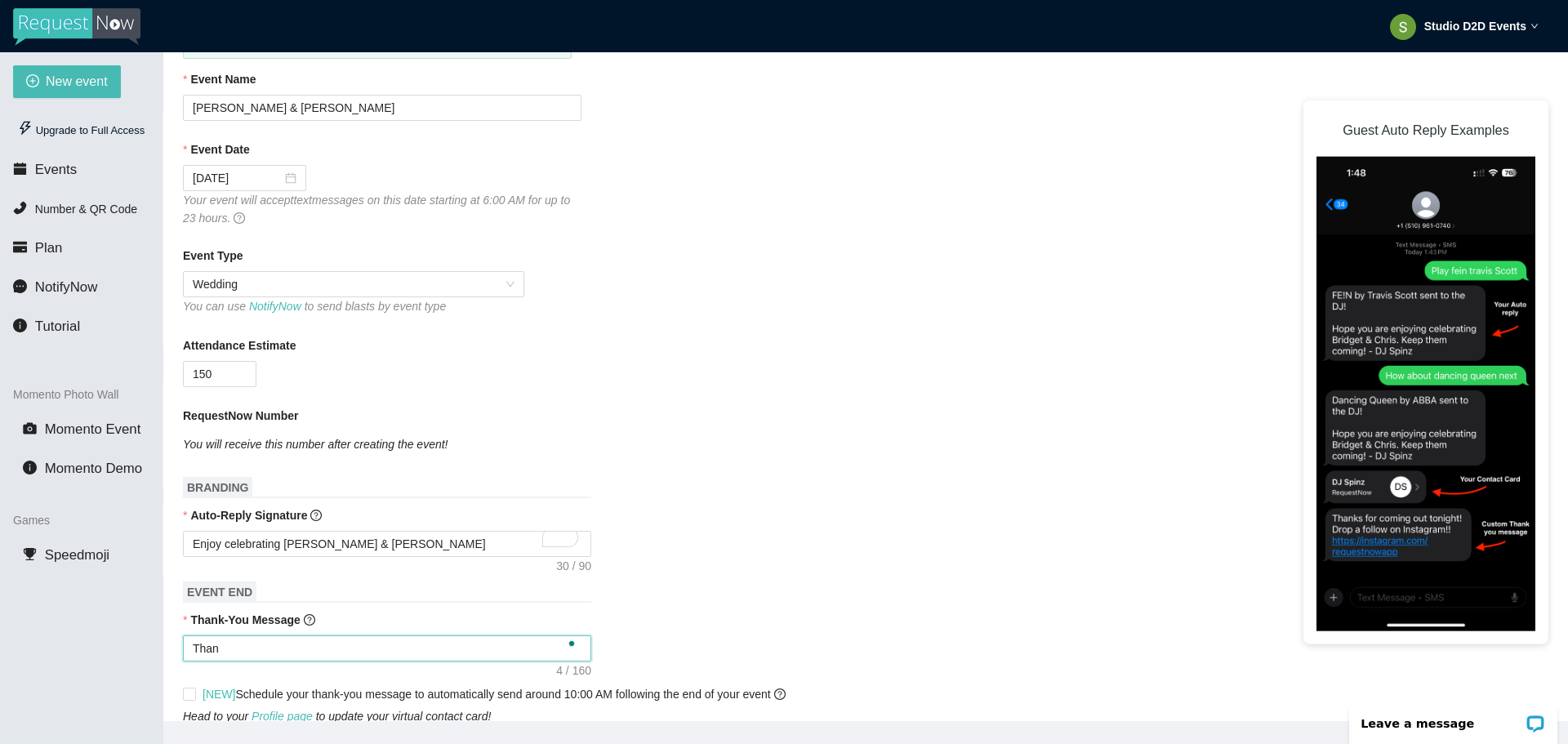
type textarea "Thank"
type textarea "Thank y"
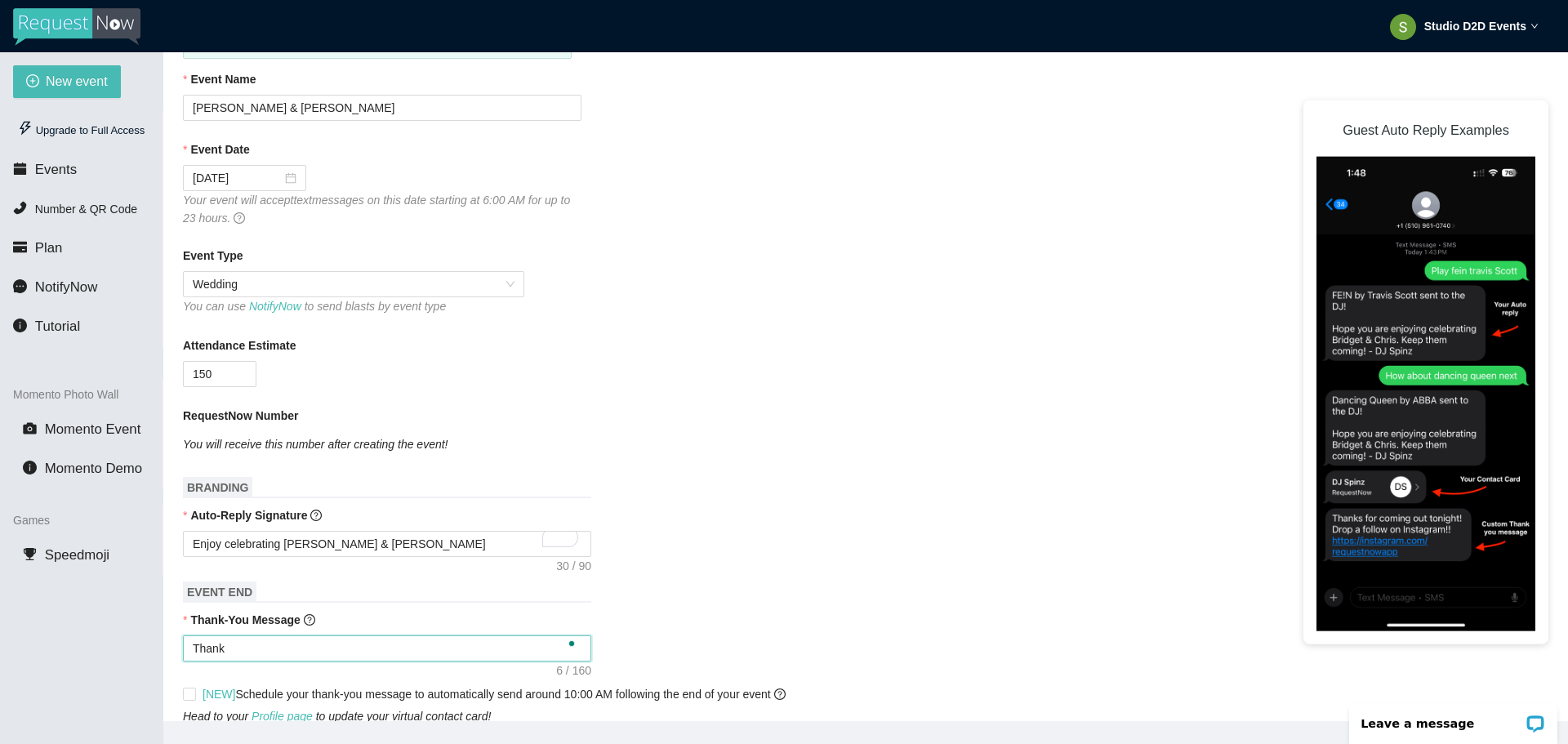
type textarea "Thank y"
type textarea "Thank yo"
type textarea "Thank yo u"
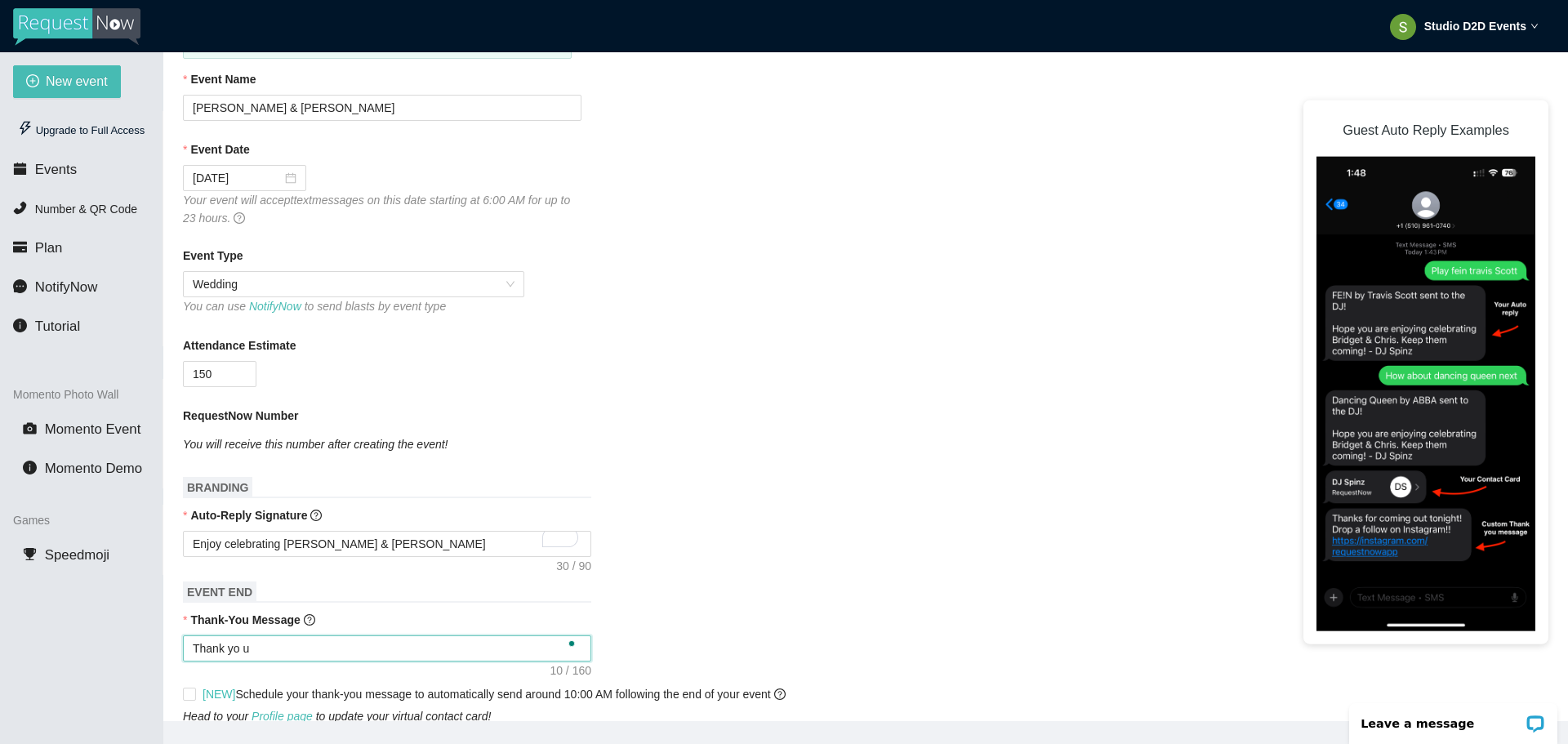
type textarea "Thank yo uf"
type textarea "Thank yo ufo"
type textarea "Thank yo ufor"
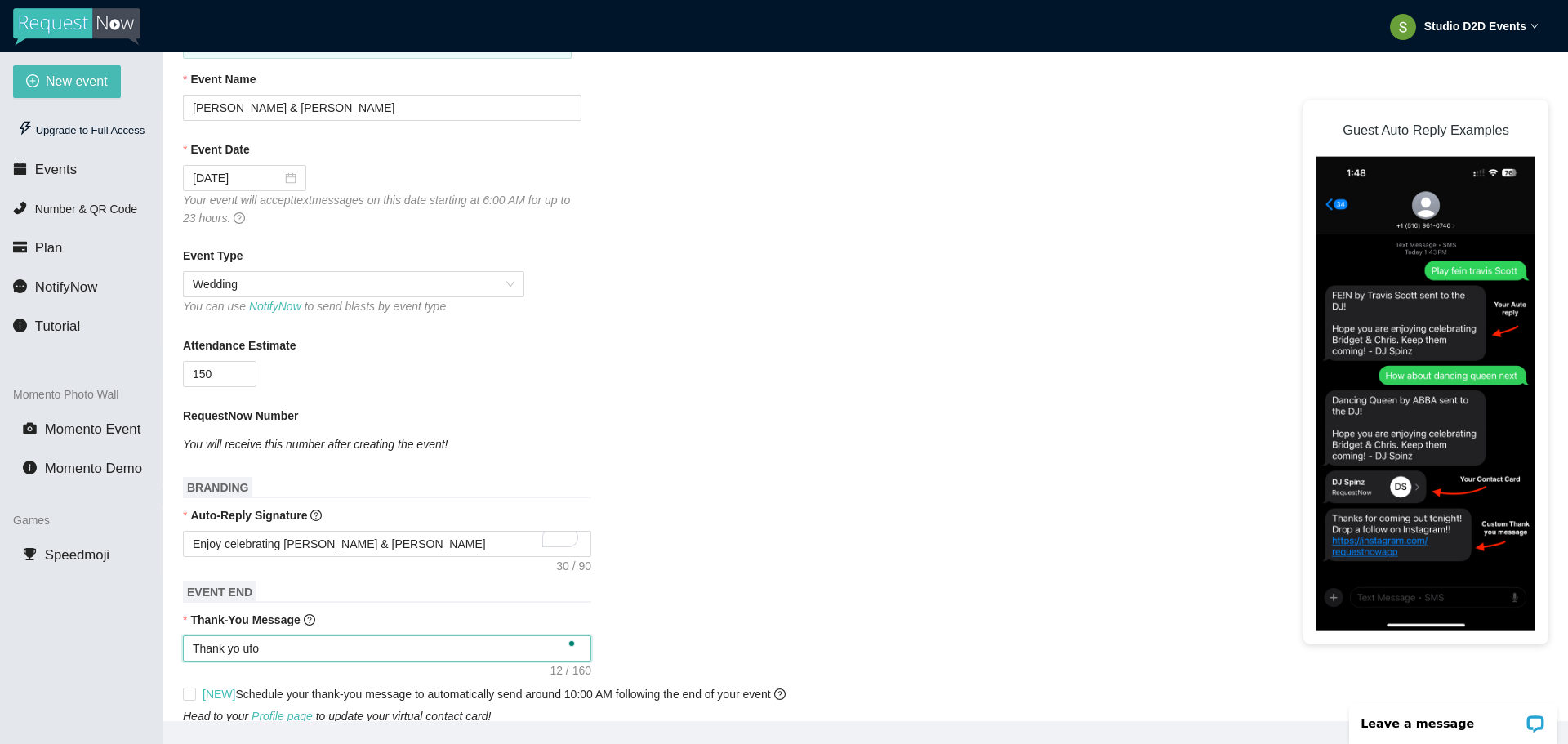
type textarea "Thank yo ufor"
type textarea "Thank yo ufo"
type textarea "Thank yo uf"
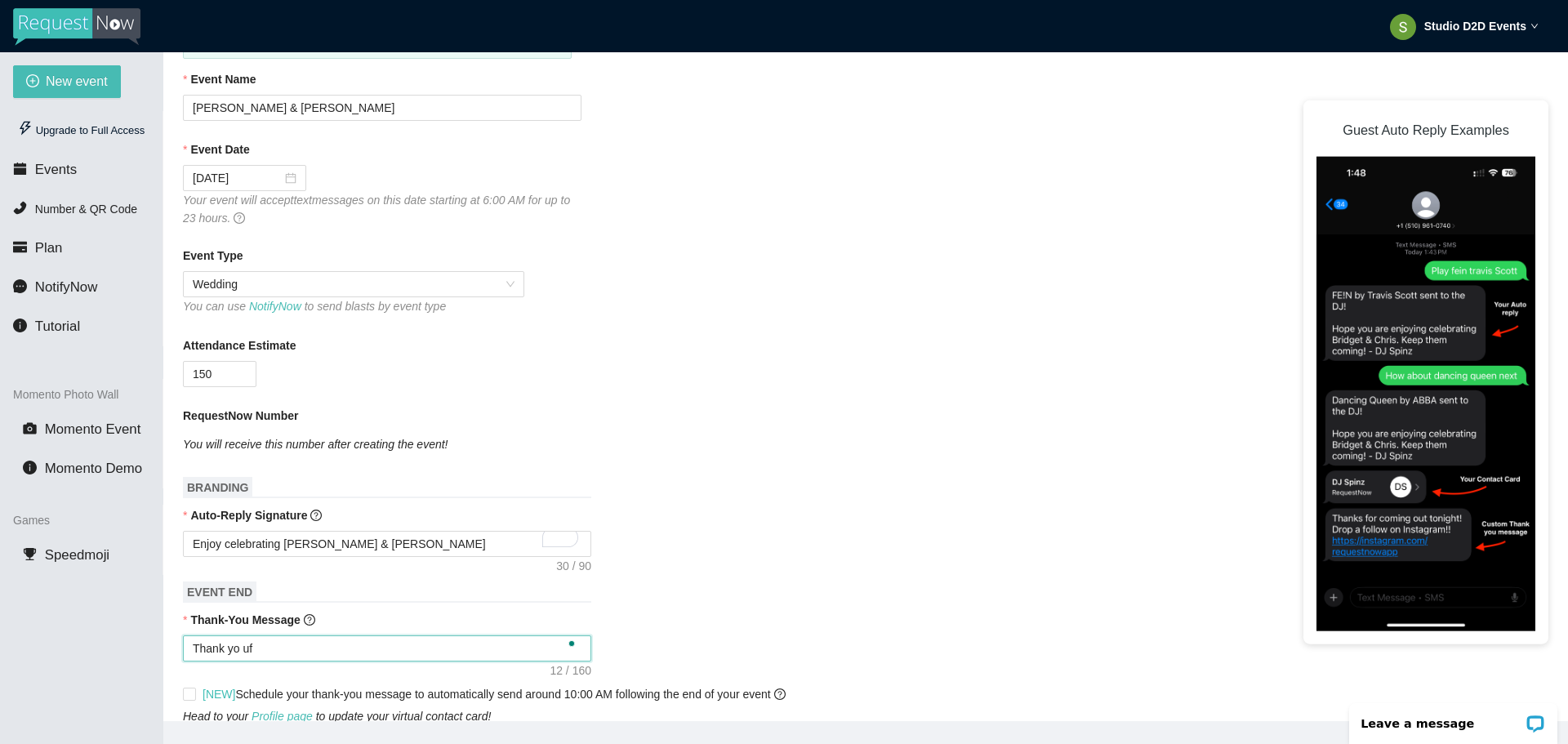
type textarea "Thank yo u"
type textarea "Thank yo"
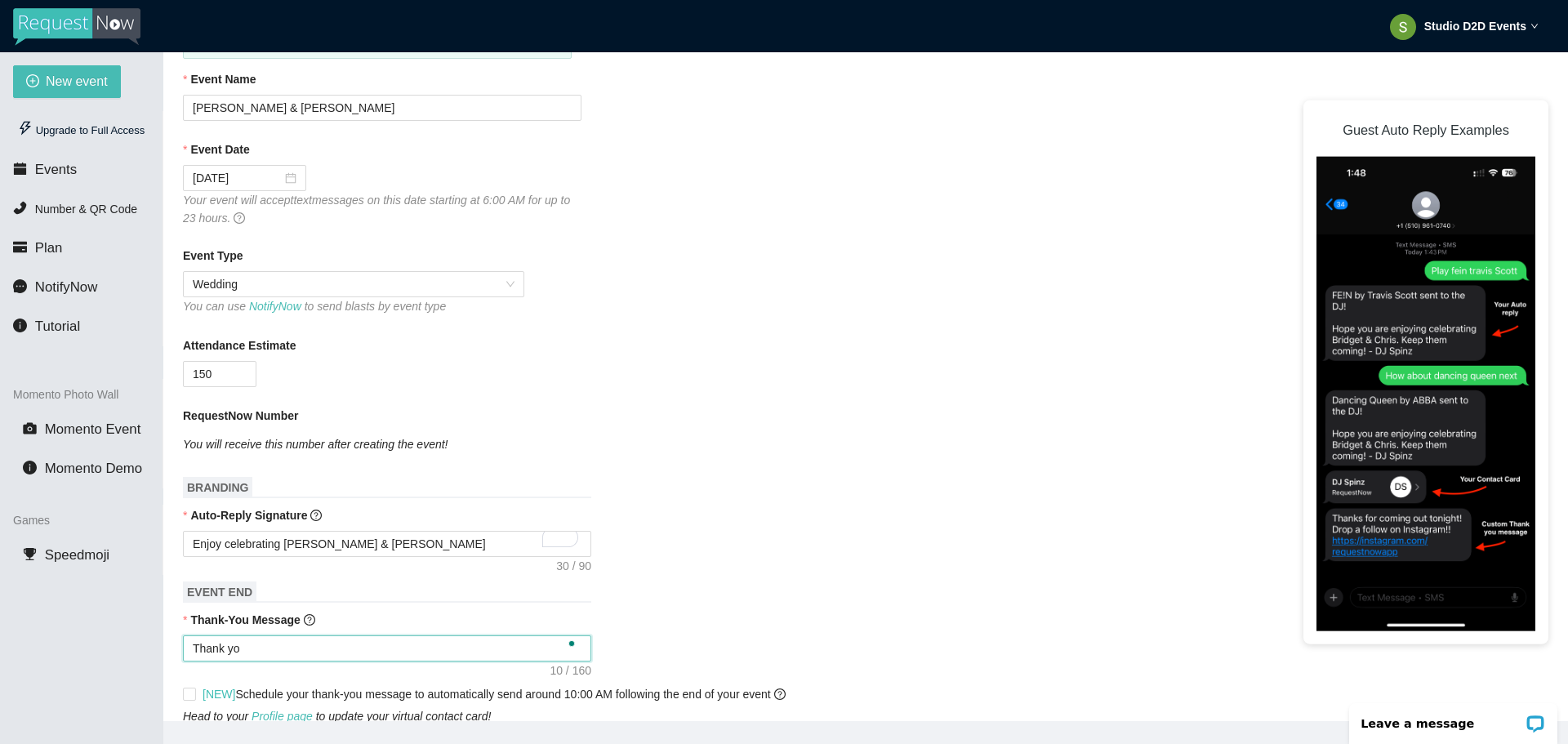
type textarea "Thank yo"
type textarea "Thank you"
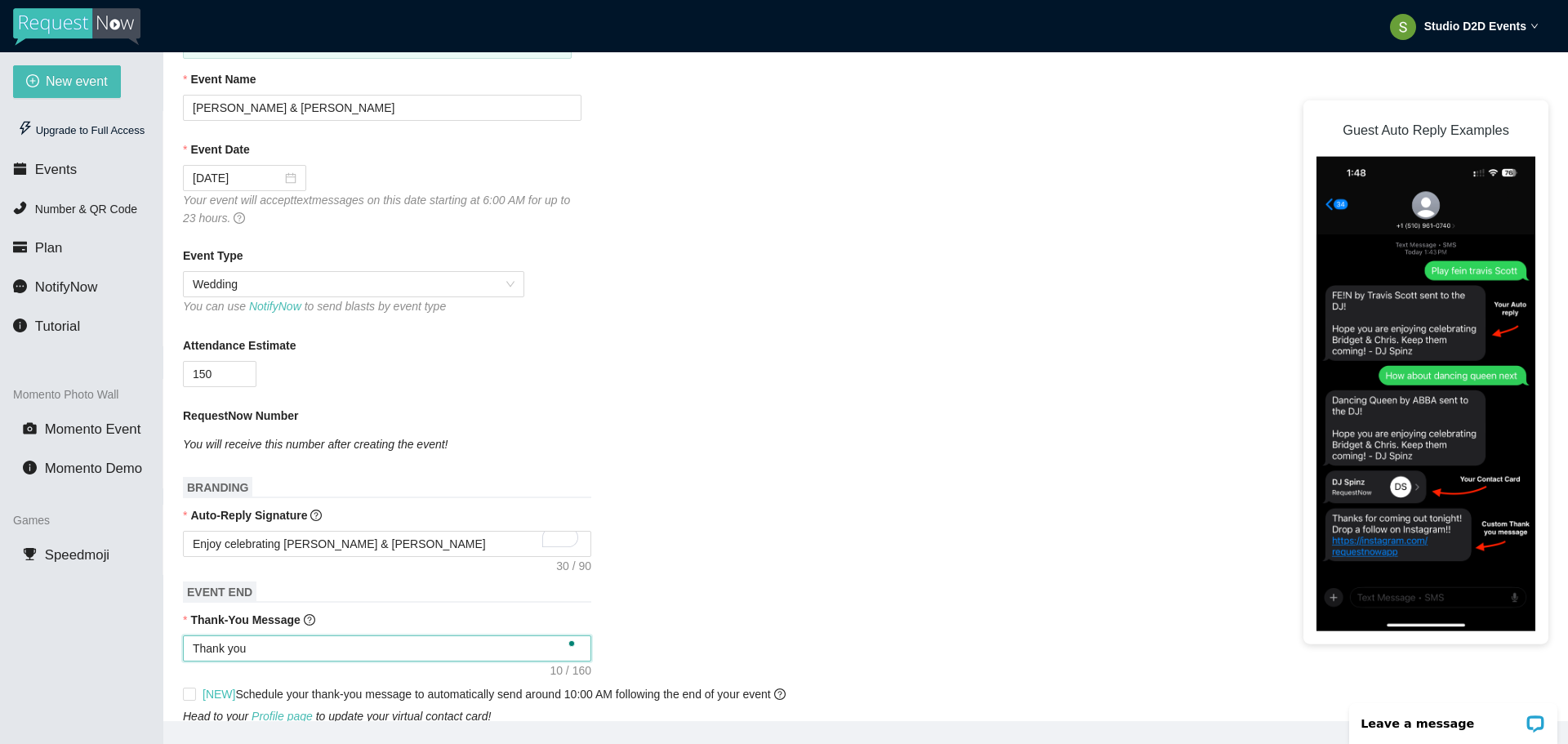
type textarea "Thank you f"
type textarea "Thank you fo"
type textarea "Thank you for"
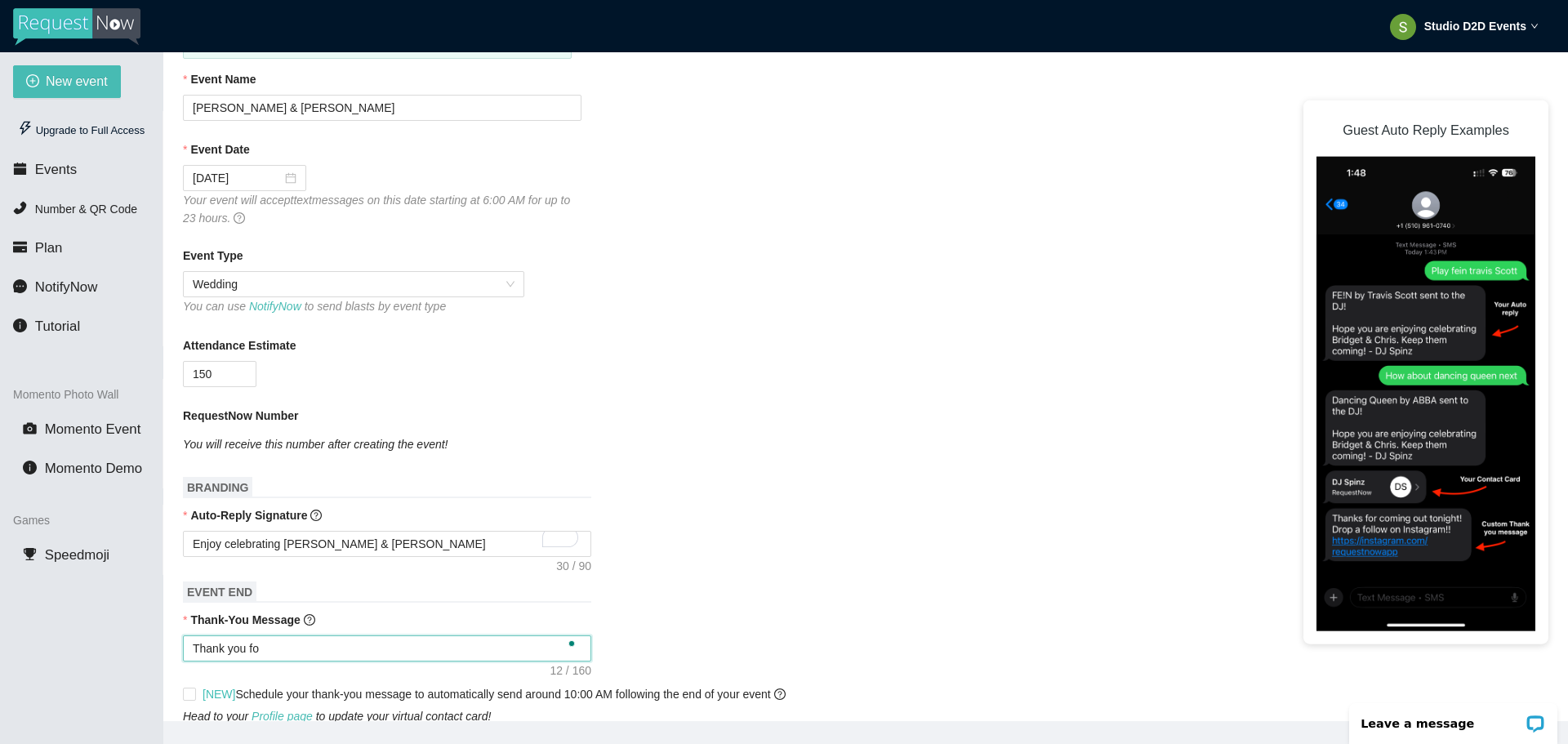
type textarea "Thank you for"
type textarea "Thank you for b"
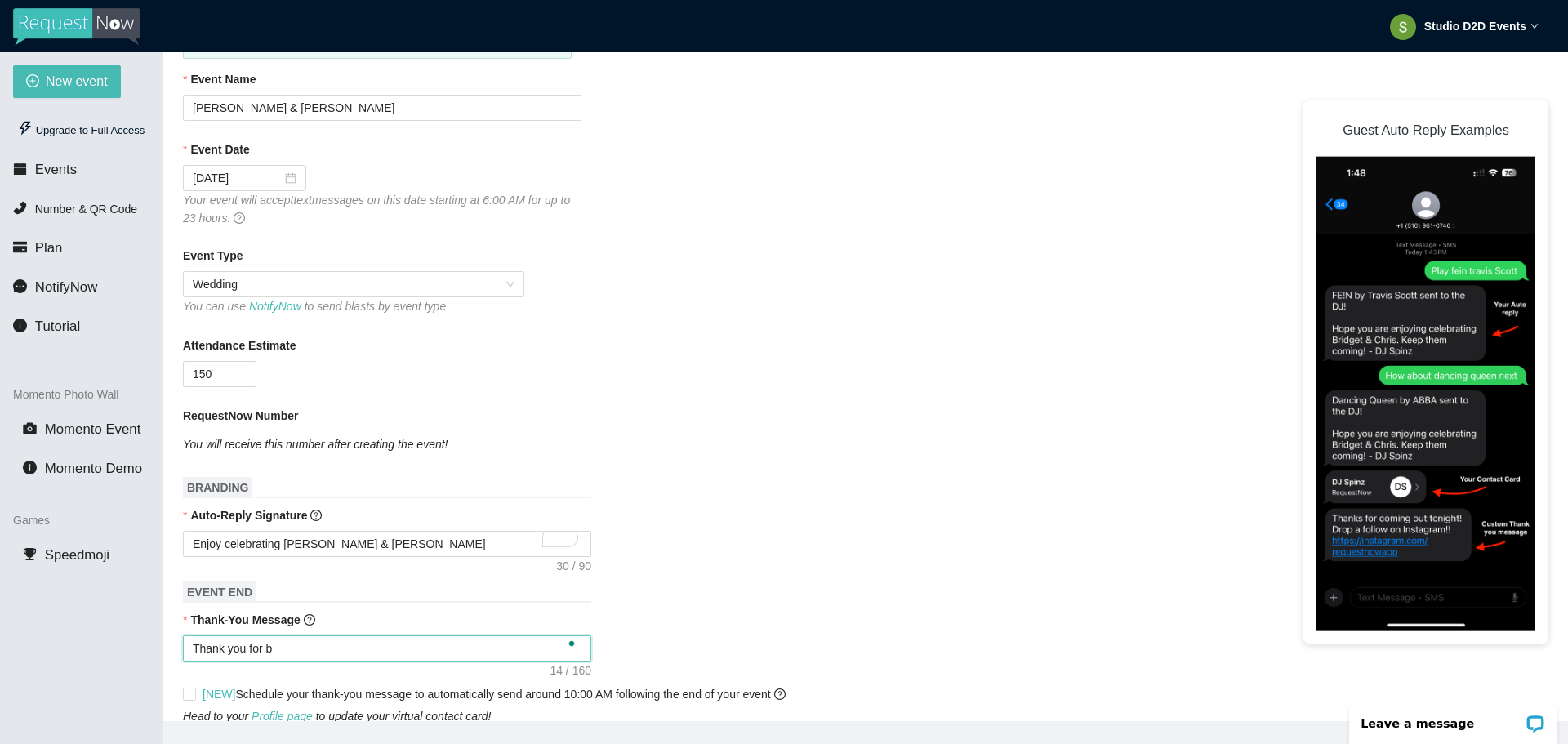
type textarea "Thank you for be"
type textarea "Thank you for bei"
type textarea "Thank you for bein"
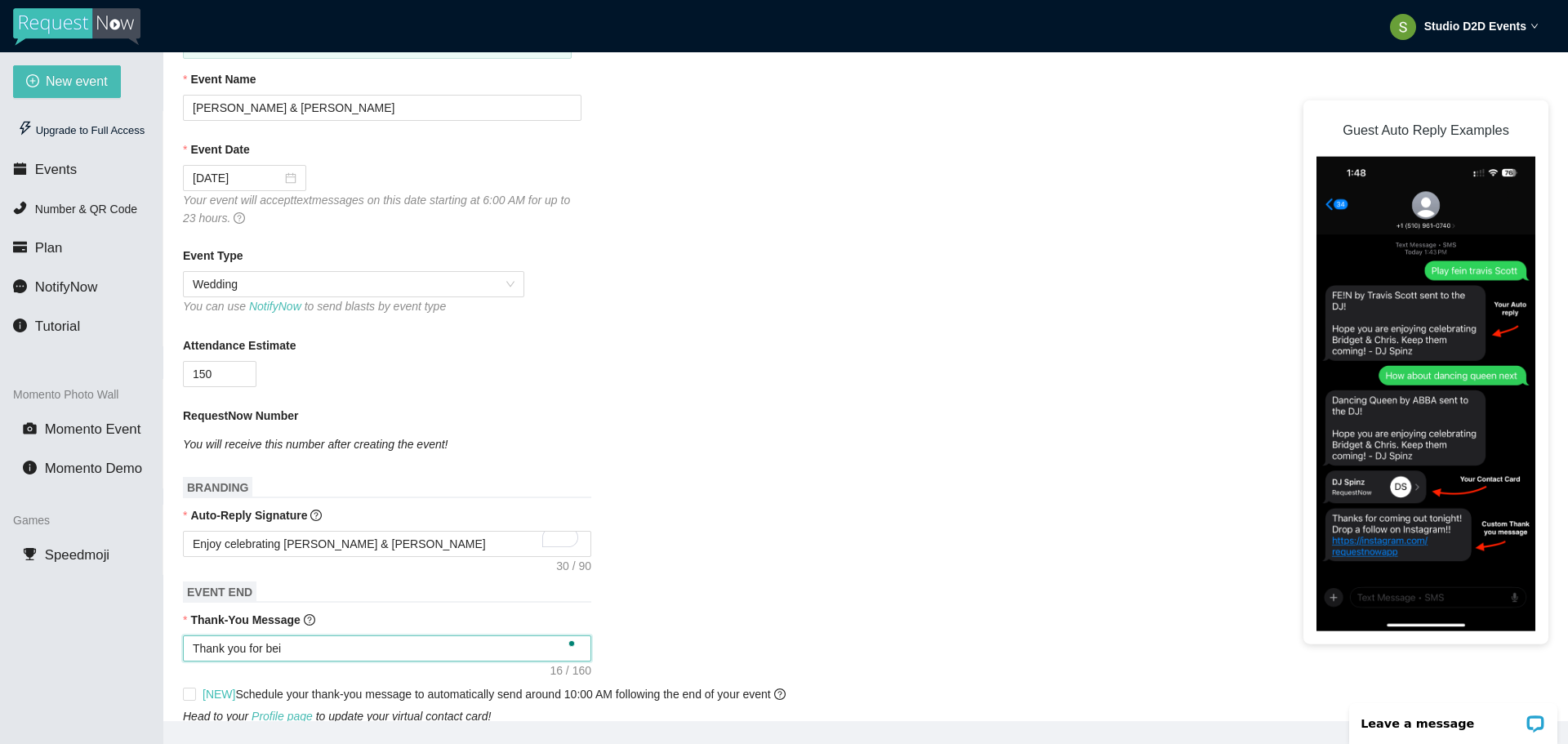
type textarea "Thank you for bein"
type textarea "Thank you for being"
type textarea "Thank you for beingn"
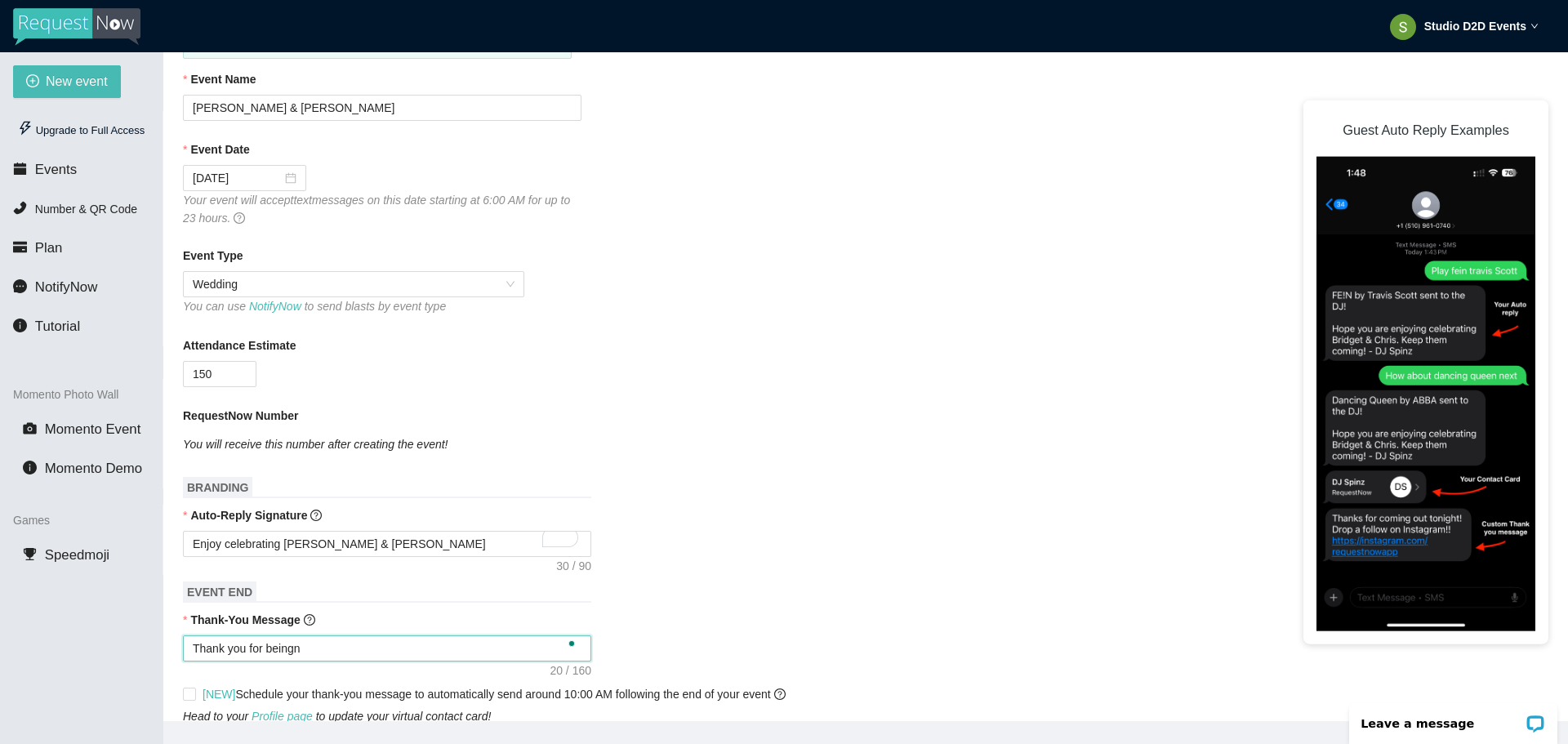
type textarea "Thank you for being"
type textarea "Thank you for being a"
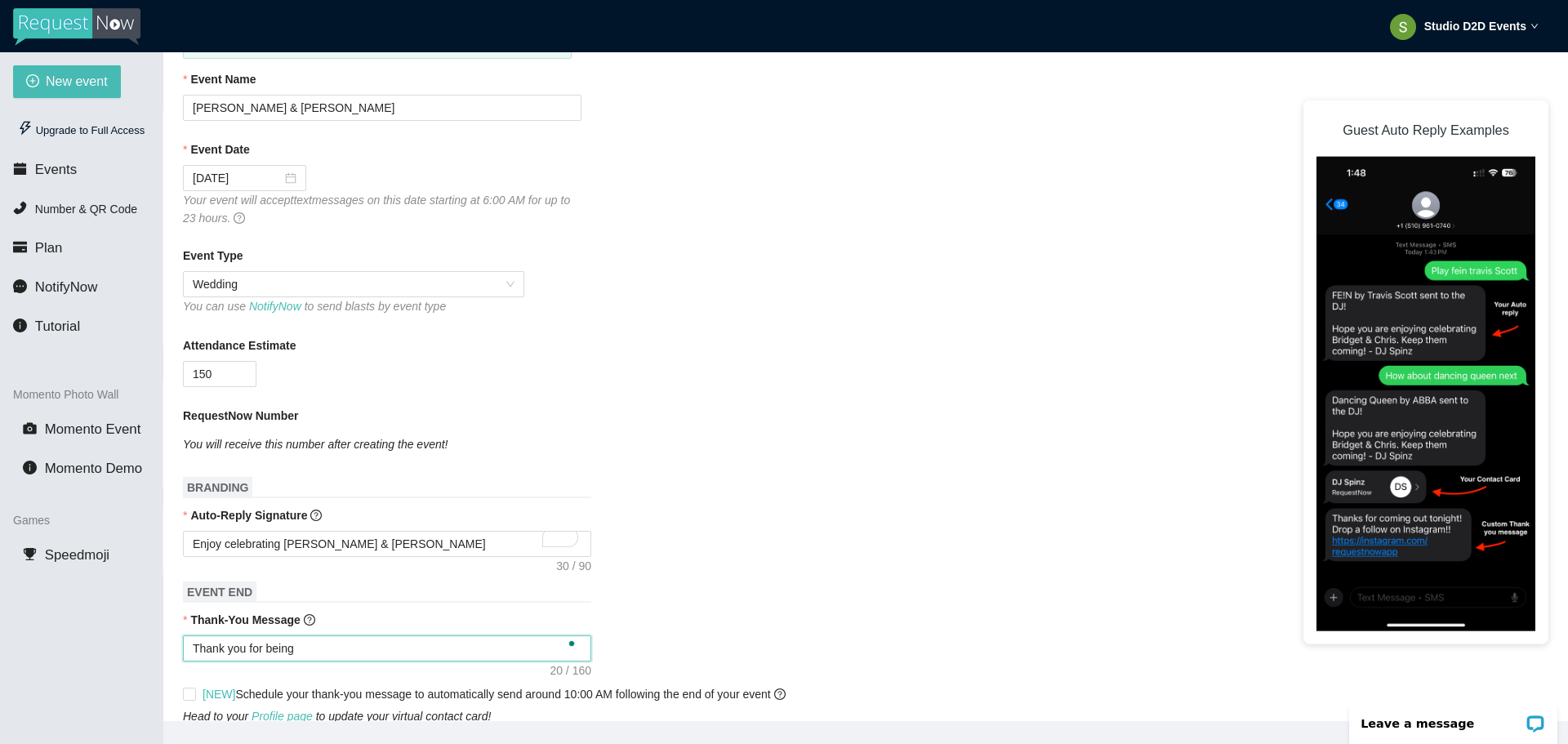
type textarea "Thank you for being a"
type textarea "Thank you for being"
type textarea "Thank you for being p"
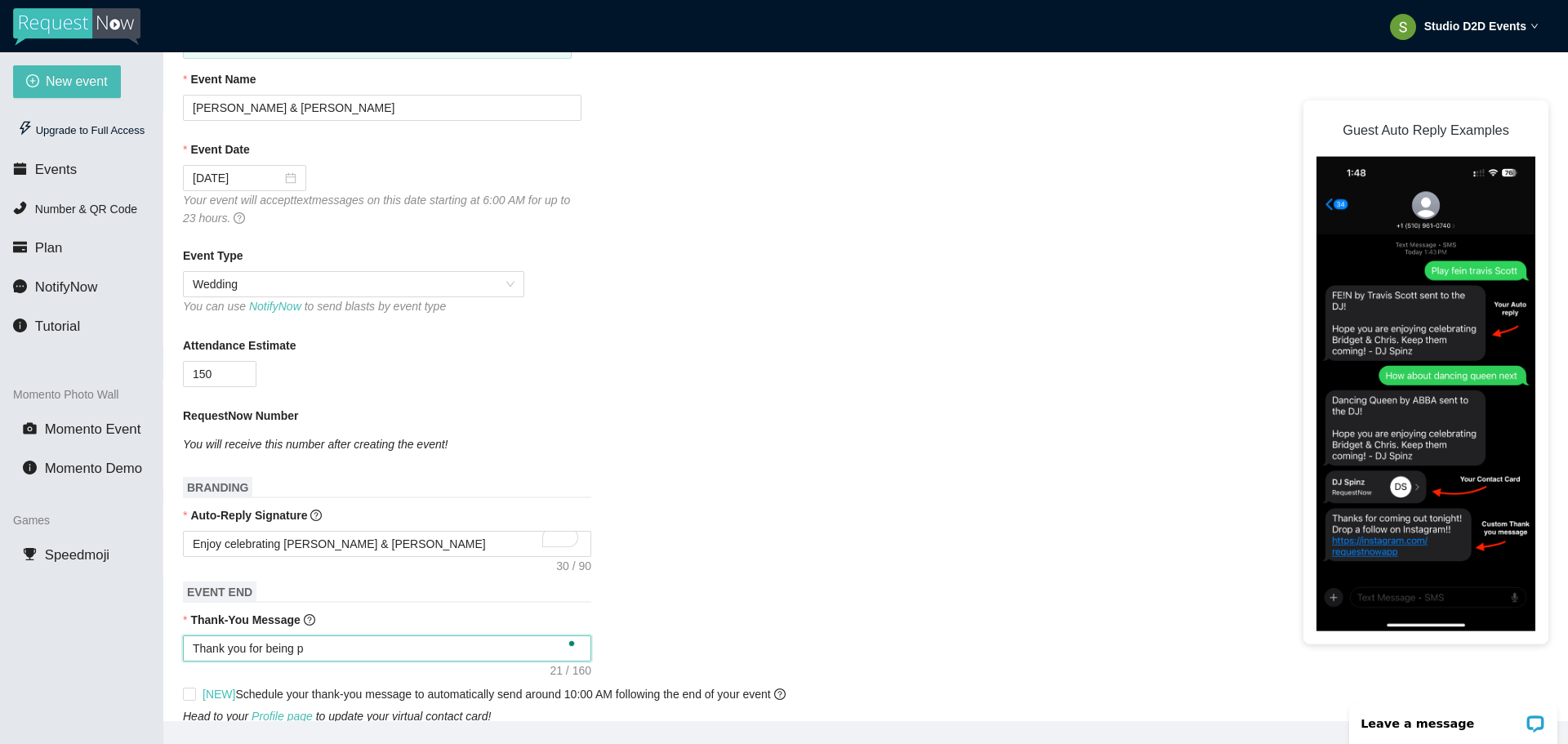
type textarea "Thank you for being pa"
type textarea "Thank you for being par"
type textarea "Thank you for being part"
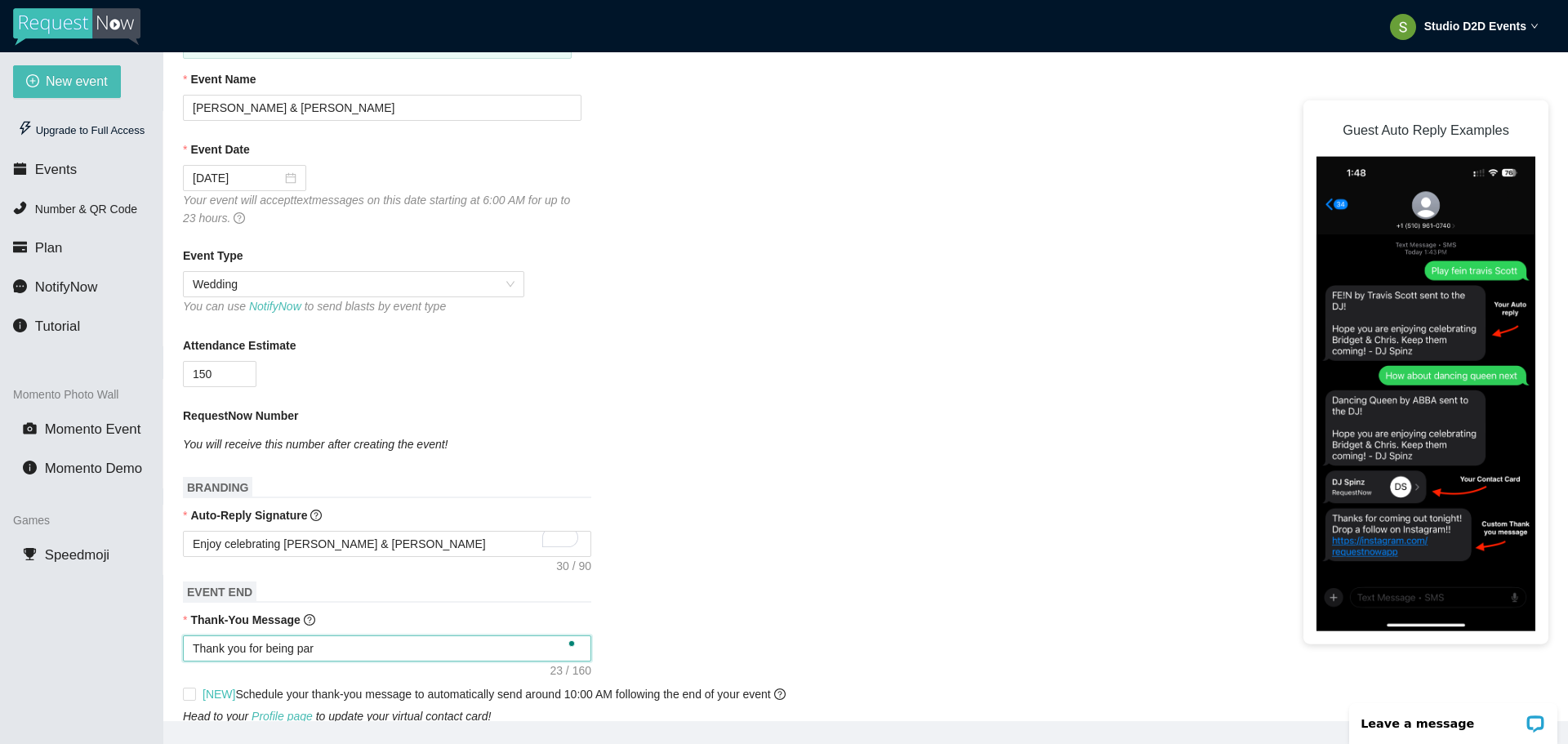
type textarea "Thank you for being part"
type textarea "Thank you for being part o"
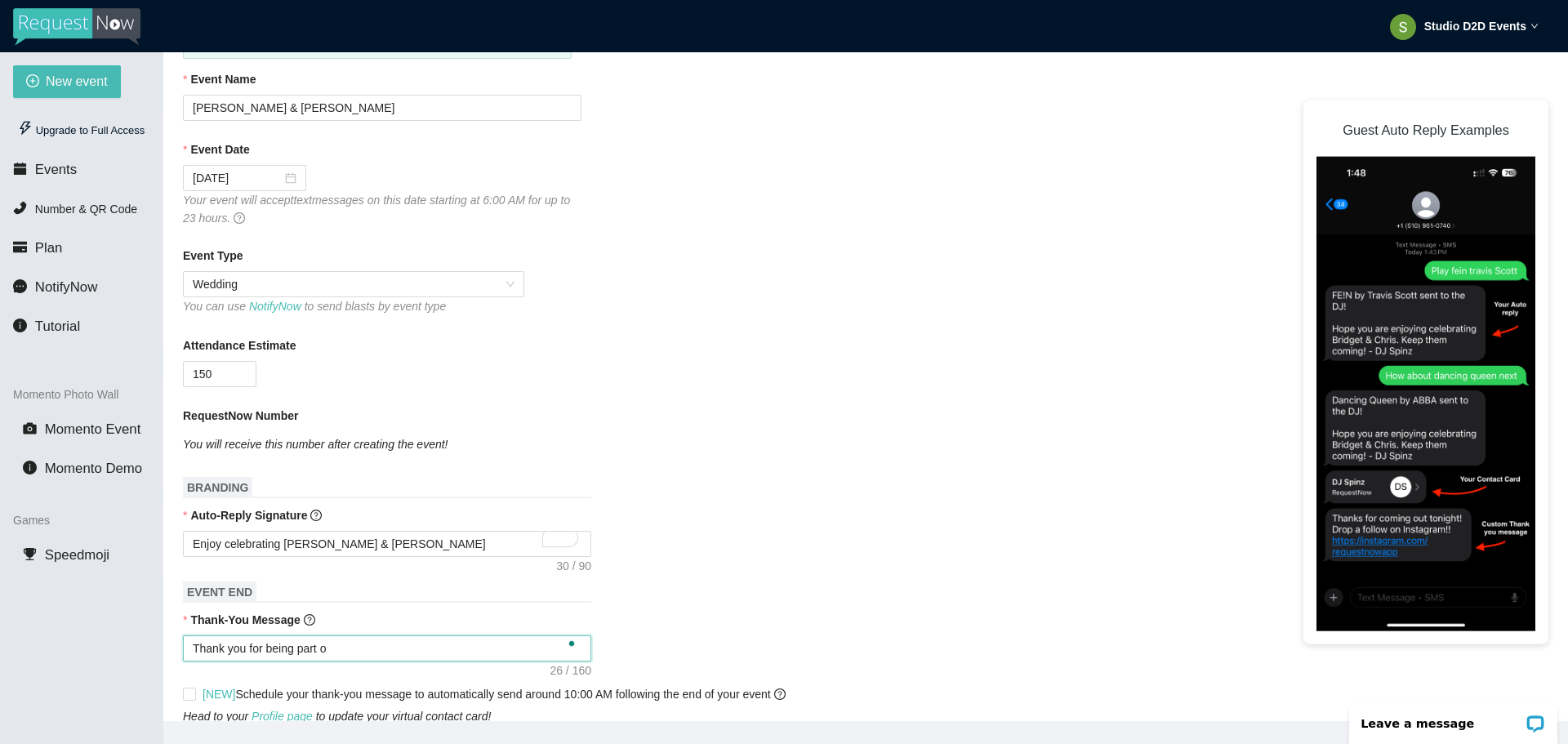
type textarea "Thank you for being part of"
type textarea "Thank you for being part of t"
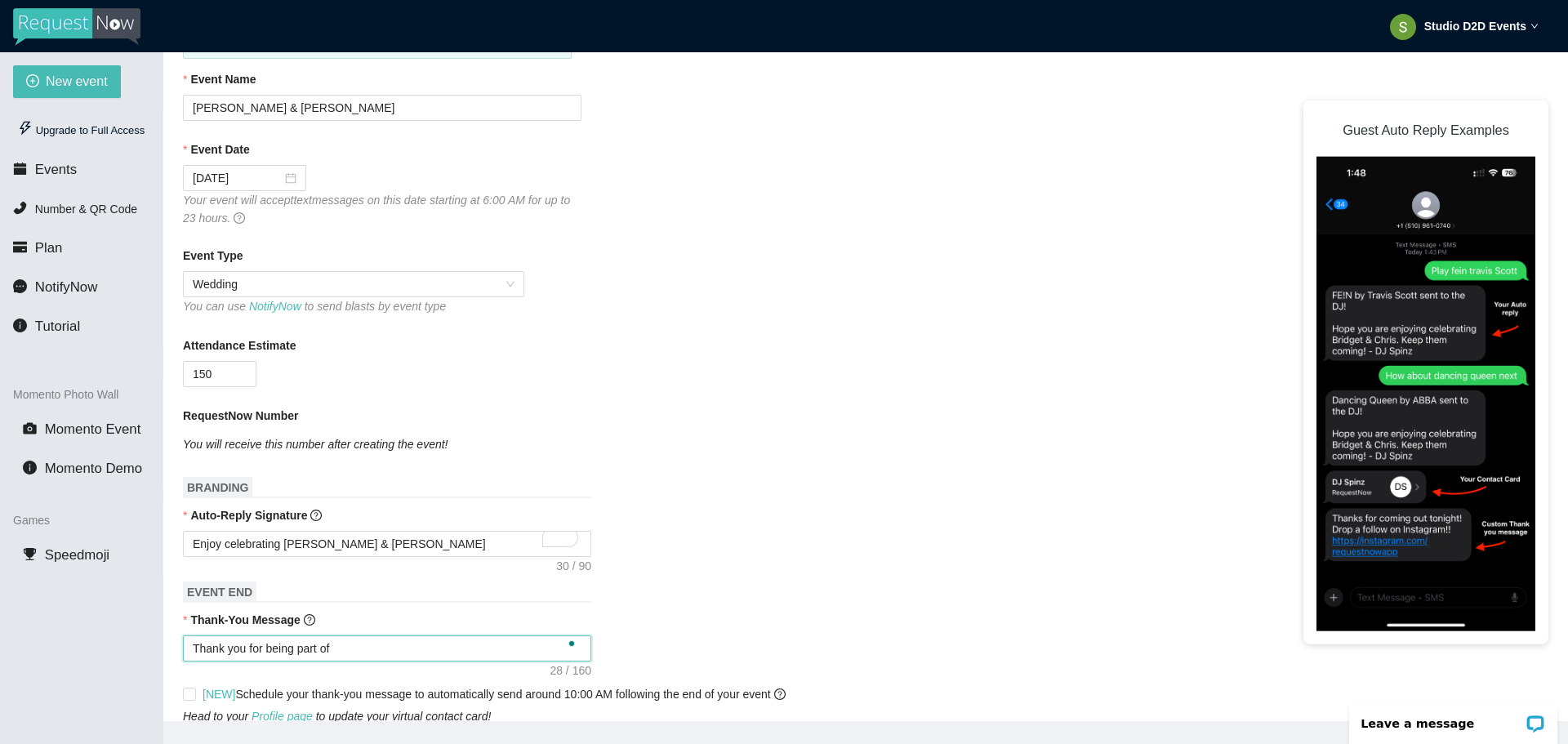
type textarea "Thank you for being part of t"
type textarea "Thank you for being part of th"
type textarea "Thank you for being part of the"
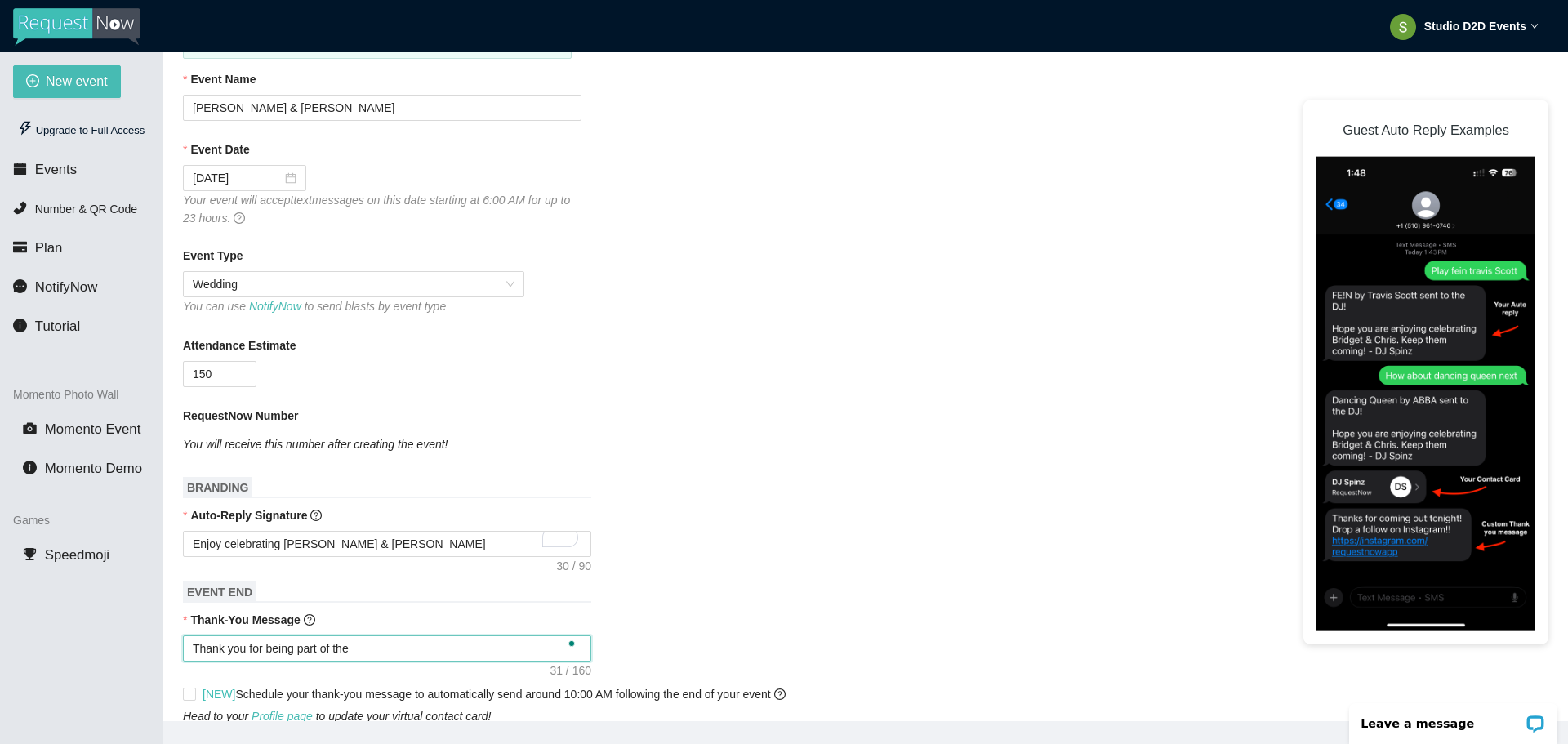
type textarea "Thank you for being part of the"
type textarea "Thank you for being part of the e"
type textarea "Thank you for being part of the ev"
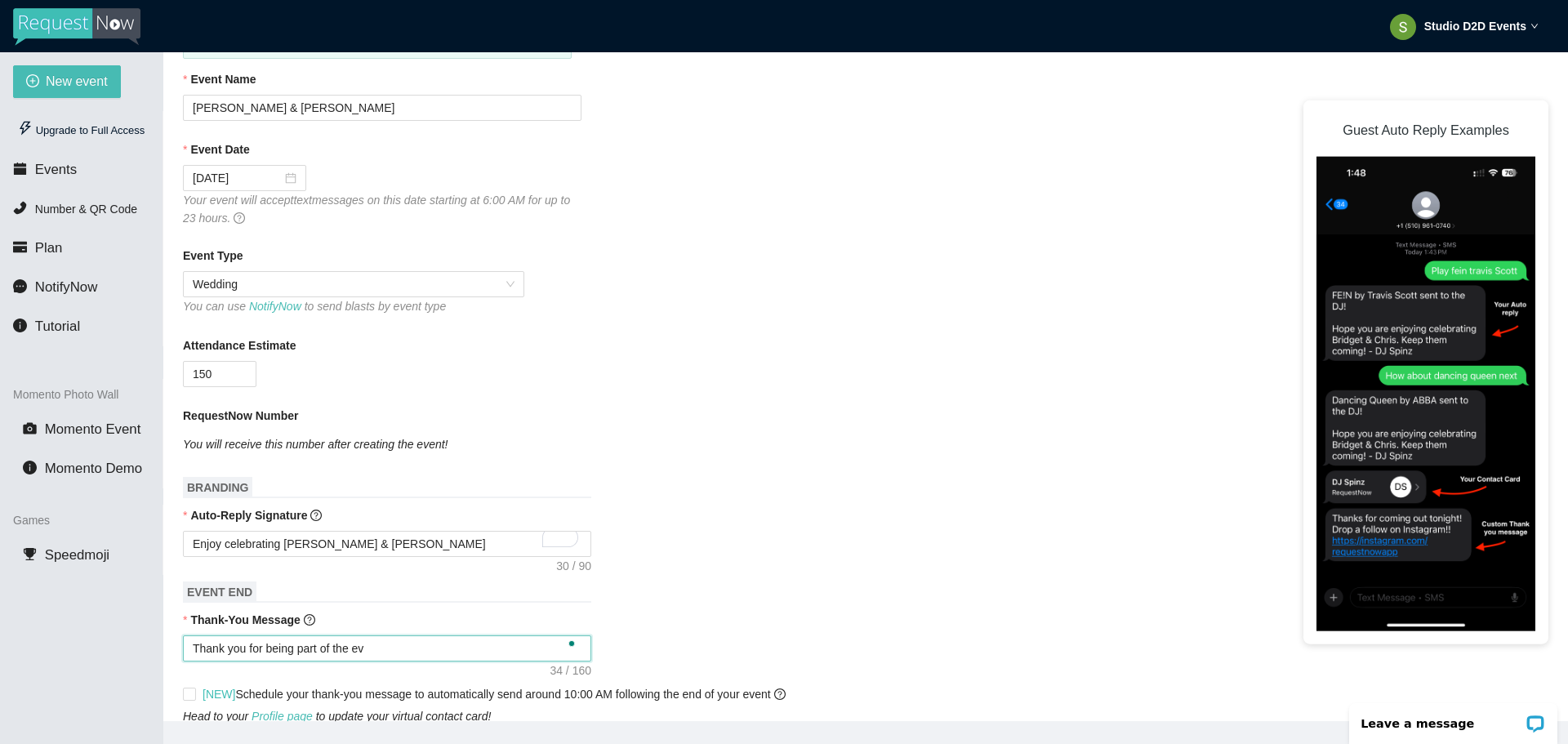
type textarea "Thank you for being part of the eve"
type textarea "Thank you for being part of the even"
type textarea "Thank you for being part of the event"
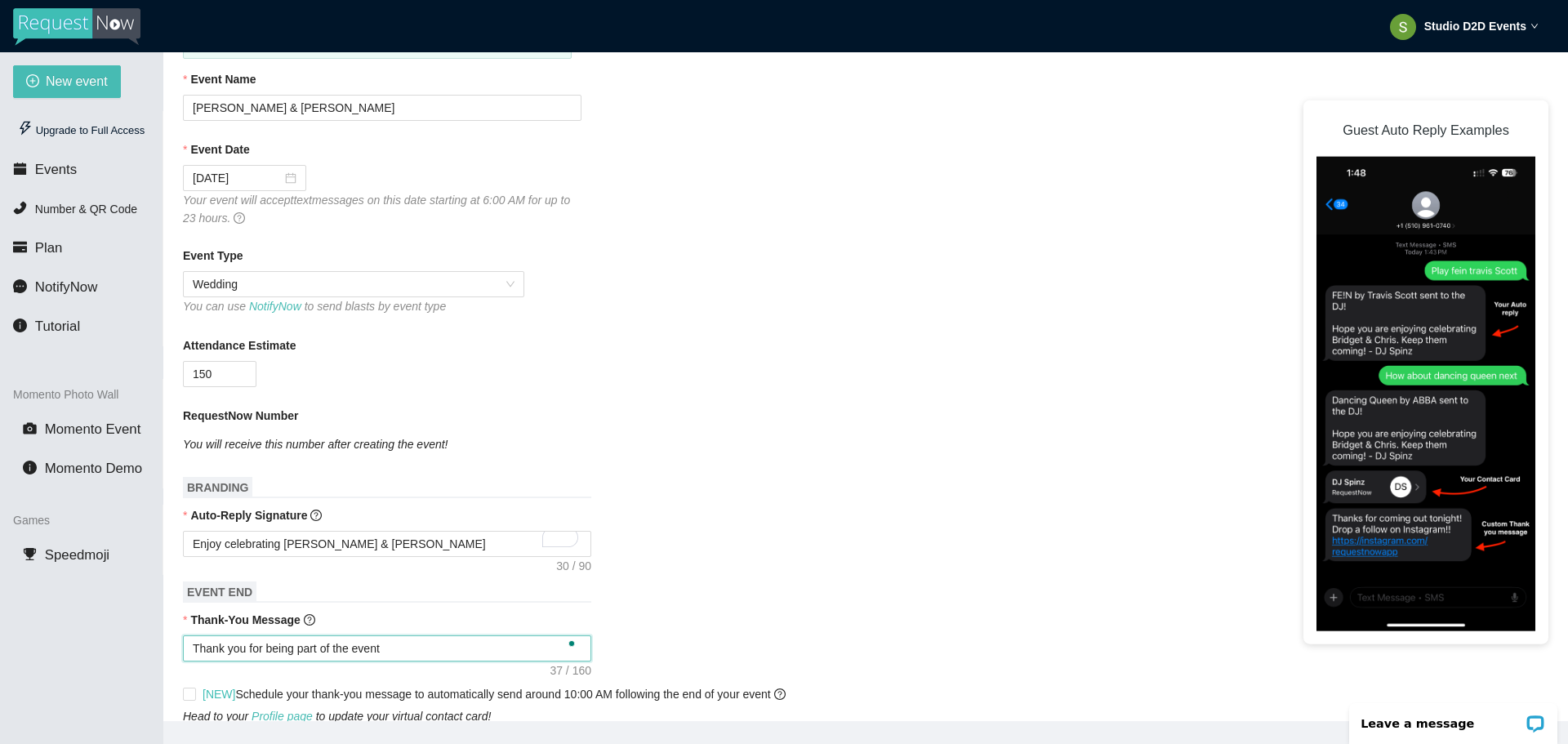
type textarea "Thank you for being part of the event!"
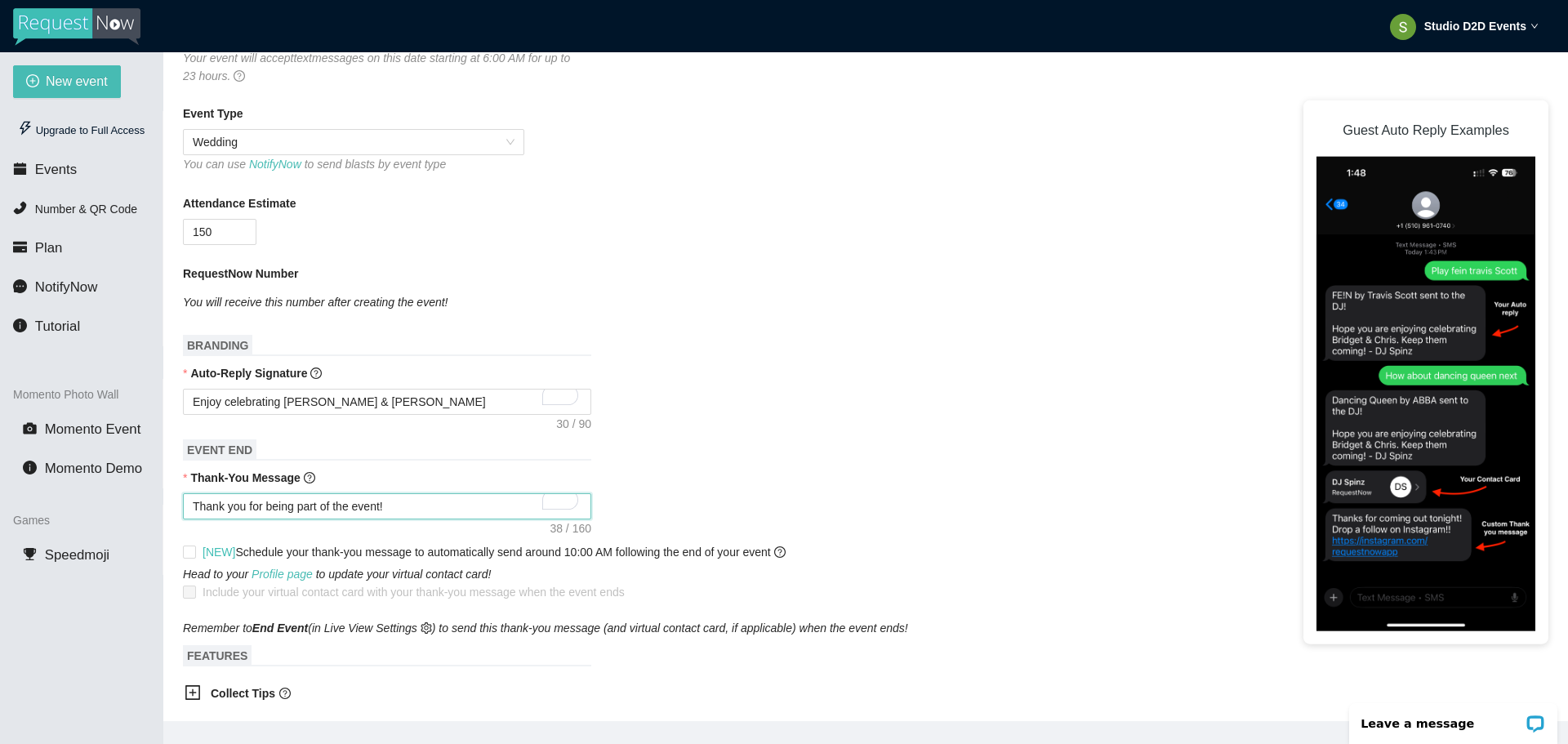
scroll to position [326, 0]
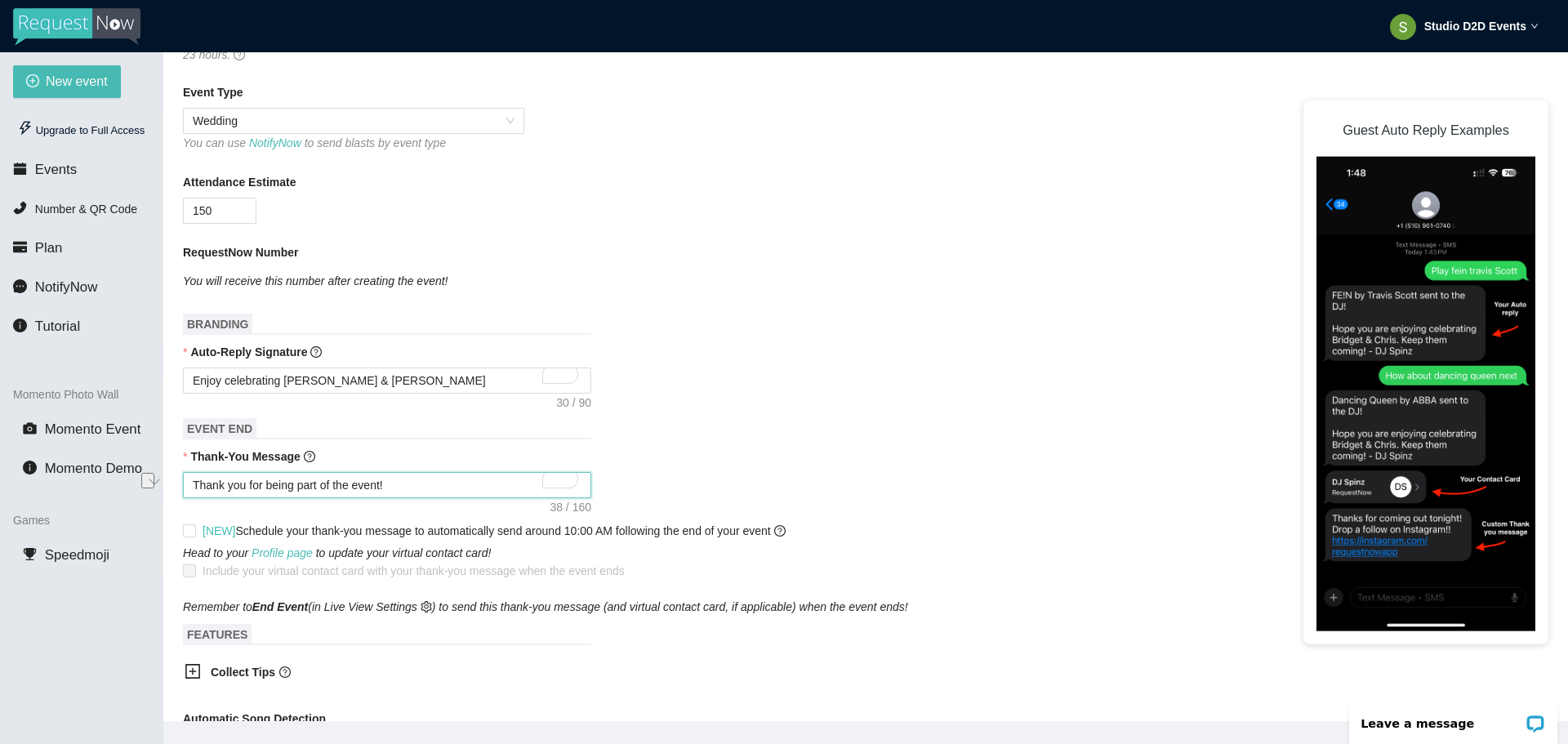
drag, startPoint x: 405, startPoint y: 476, endPoint x: 186, endPoint y: 482, distance: 219.1
click at [186, 482] on textarea "Thank you for being part of the event!" at bounding box center [387, 485] width 408 height 26
type textarea "Thank you for being part of the event!"
click at [689, 445] on form "Event Name [PERSON_NAME] & [PERSON_NAME] Event Date [DATE] Your event will acce…" at bounding box center [865, 491] width 1365 height 1170
